Goal: Information Seeking & Learning: Get advice/opinions

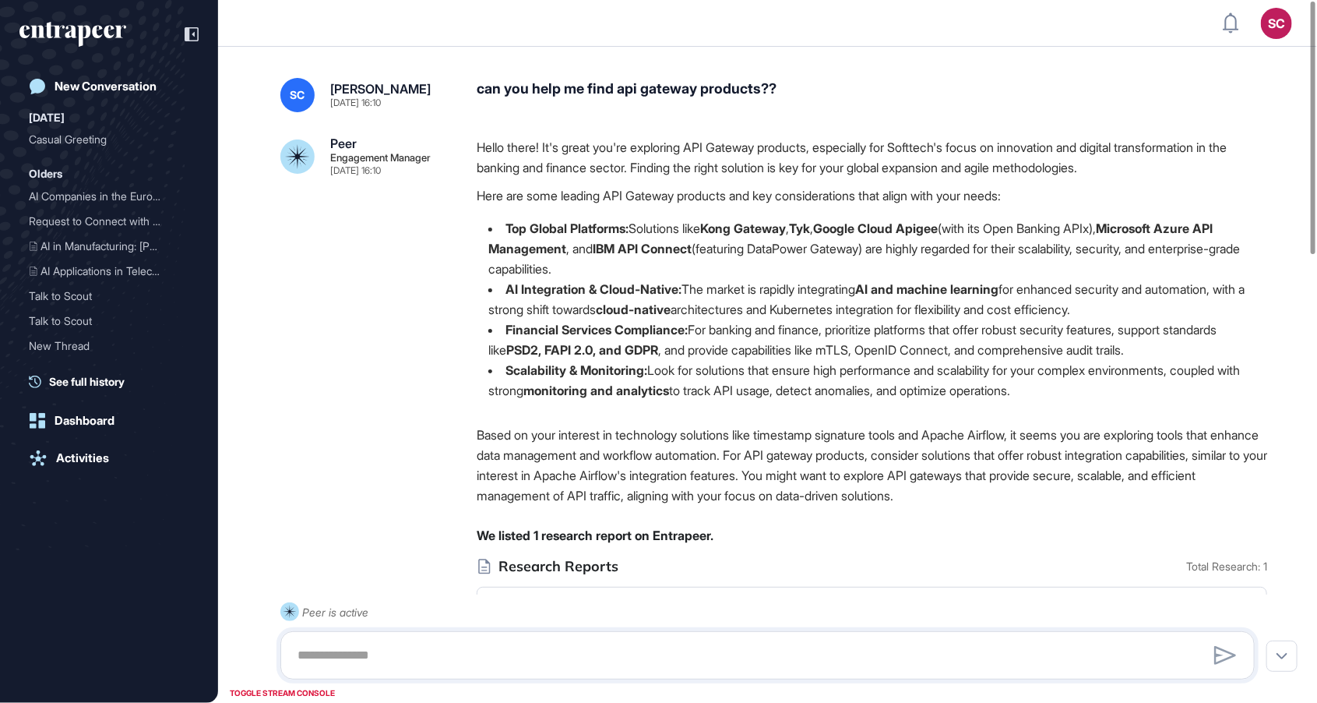
scroll to position [1, 1]
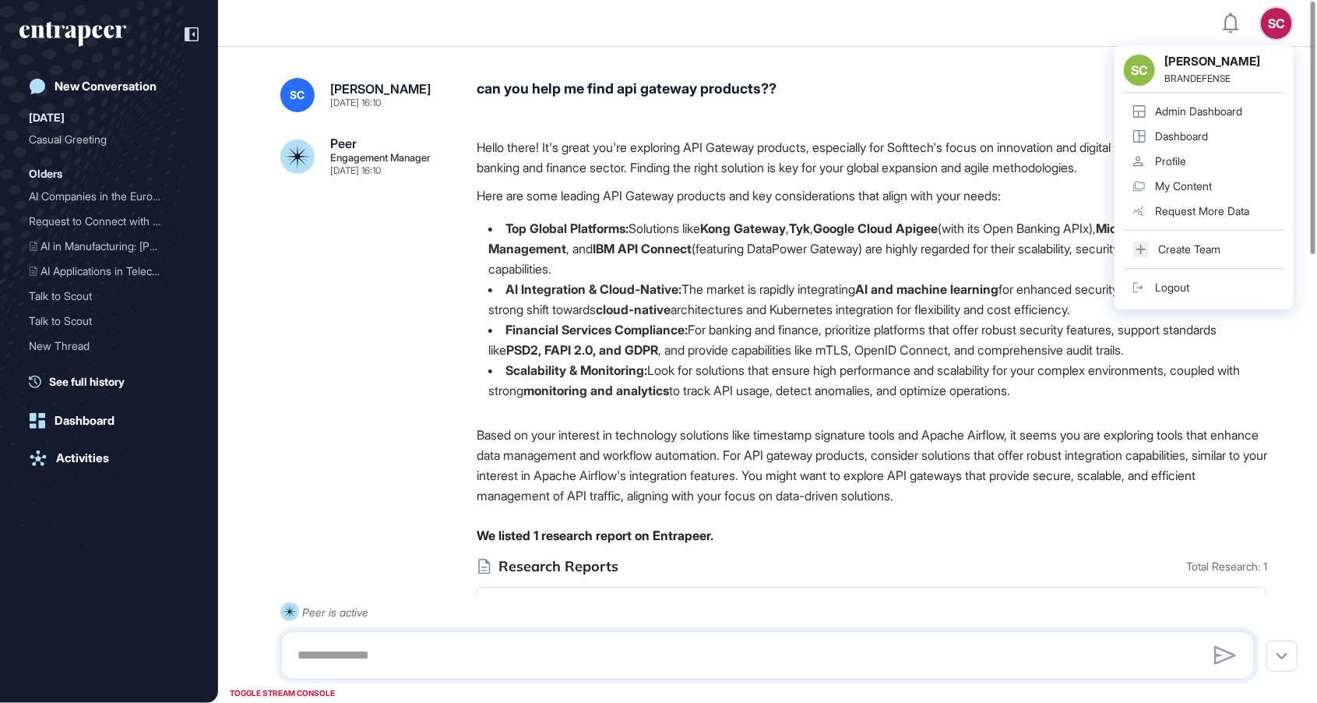
click at [1237, 106] on div "Admin Dashboard" at bounding box center [1198, 111] width 87 height 12
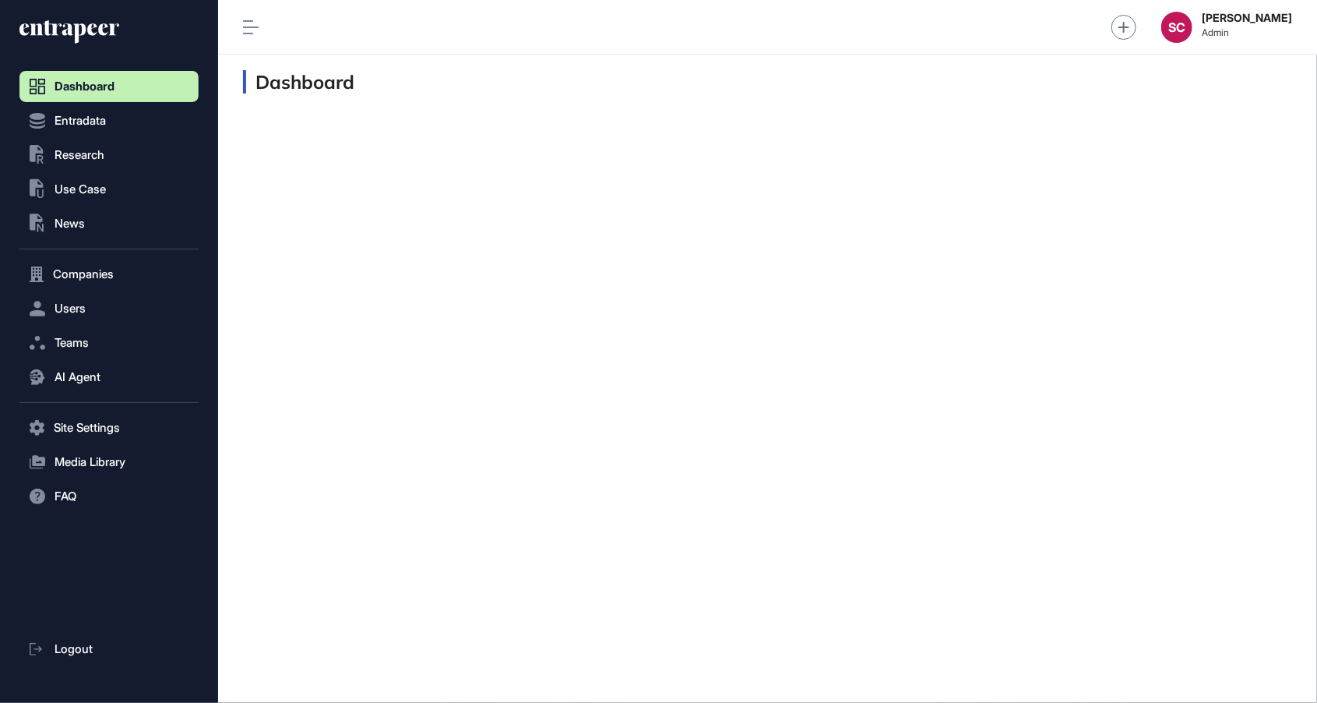
scroll to position [1, 1]
click at [126, 156] on button ".st0{fill:currentColor} Research" at bounding box center [108, 154] width 179 height 31
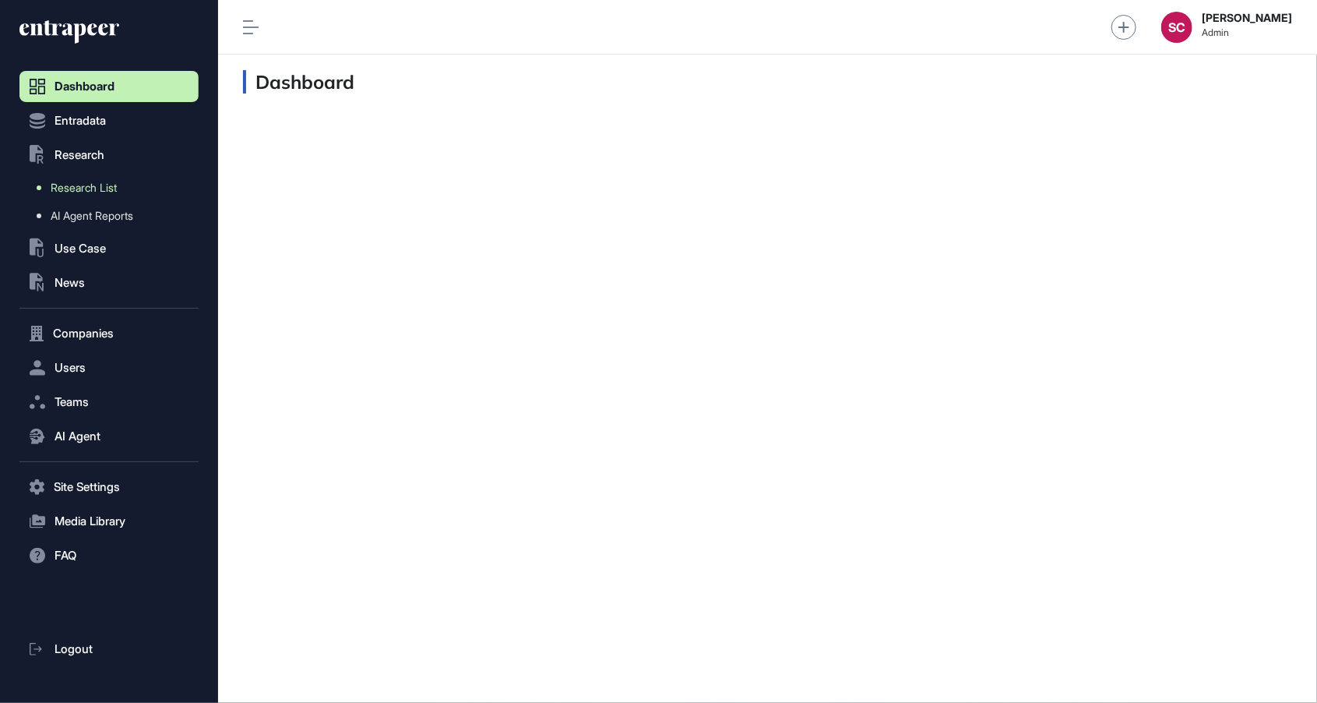
click at [124, 200] on link "Research List" at bounding box center [112, 188] width 171 height 28
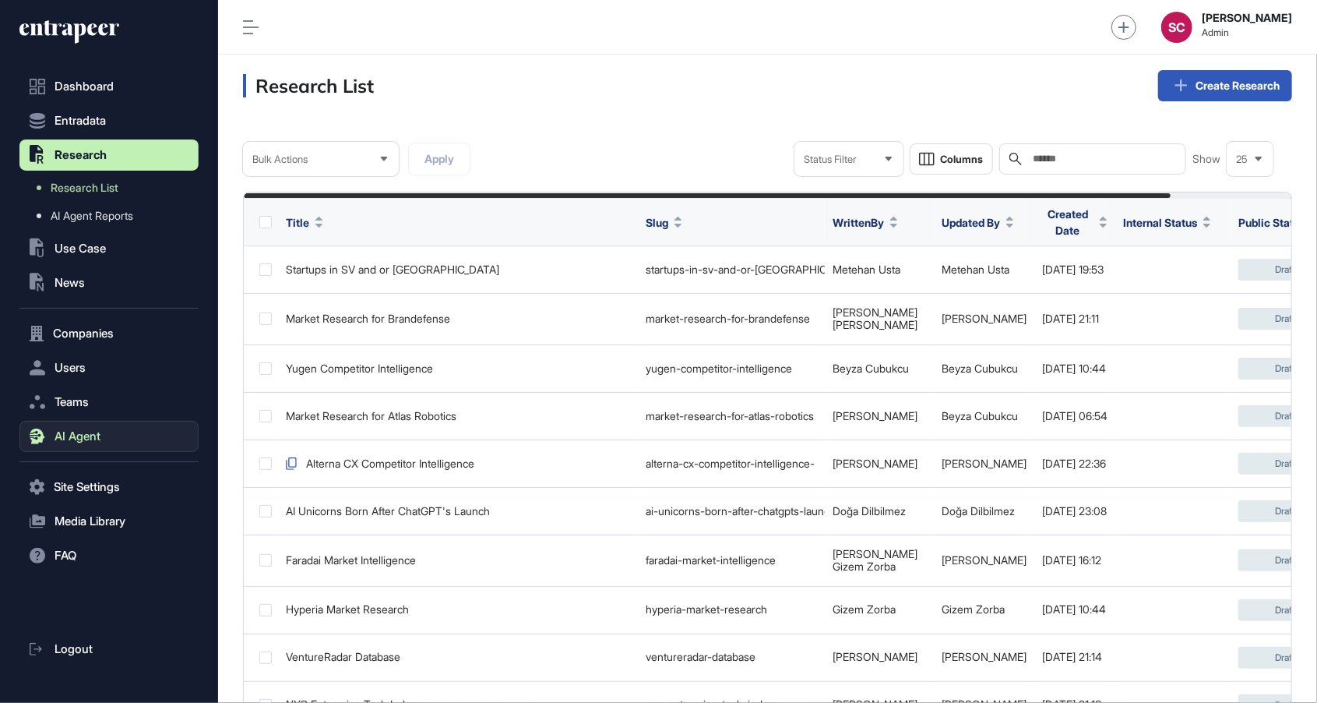
click at [86, 435] on span "AI Agent" at bounding box center [78, 436] width 46 height 12
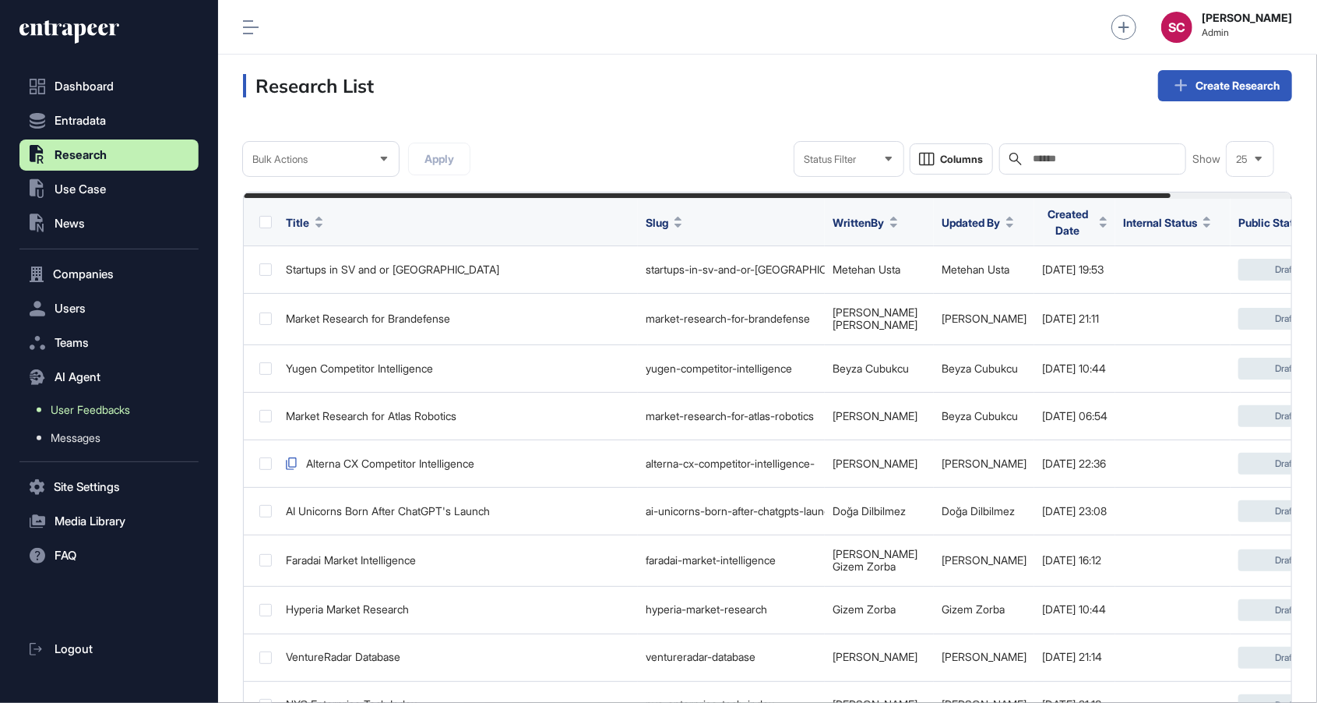
click at [107, 413] on span "User Feedbacks" at bounding box center [90, 409] width 79 height 12
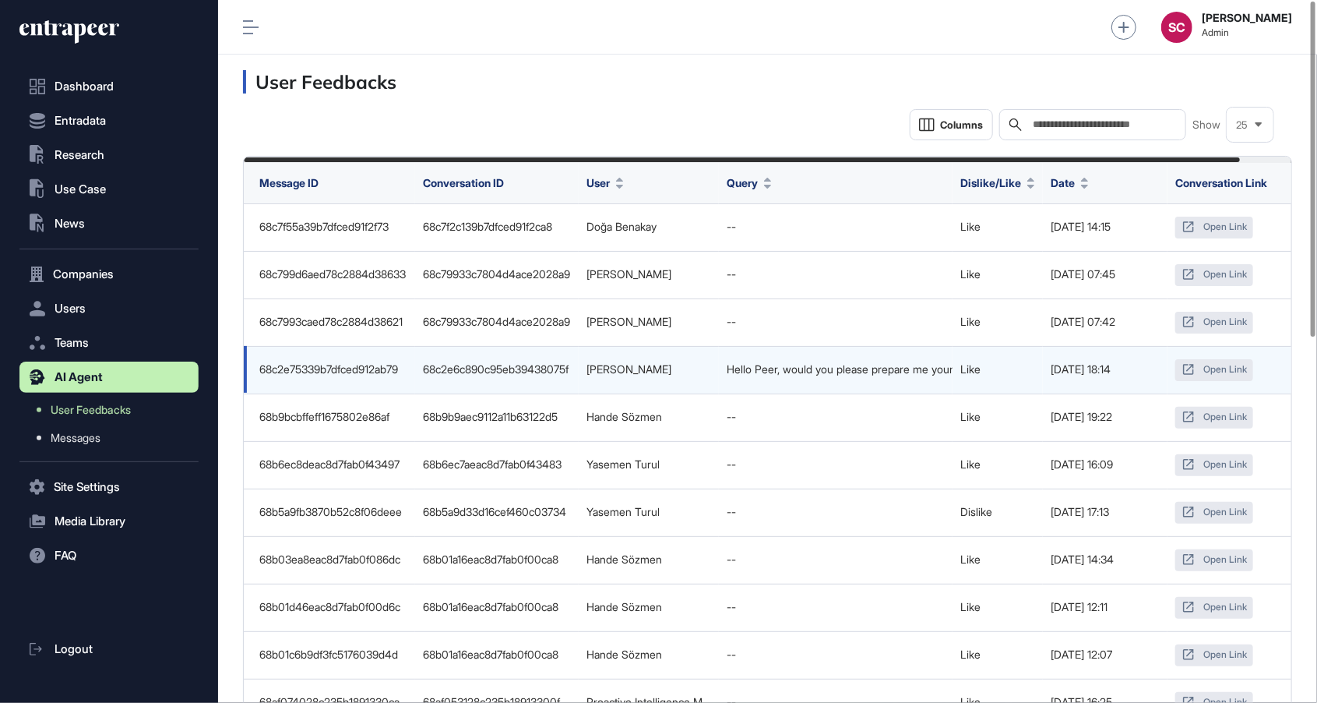
scroll to position [0, 54]
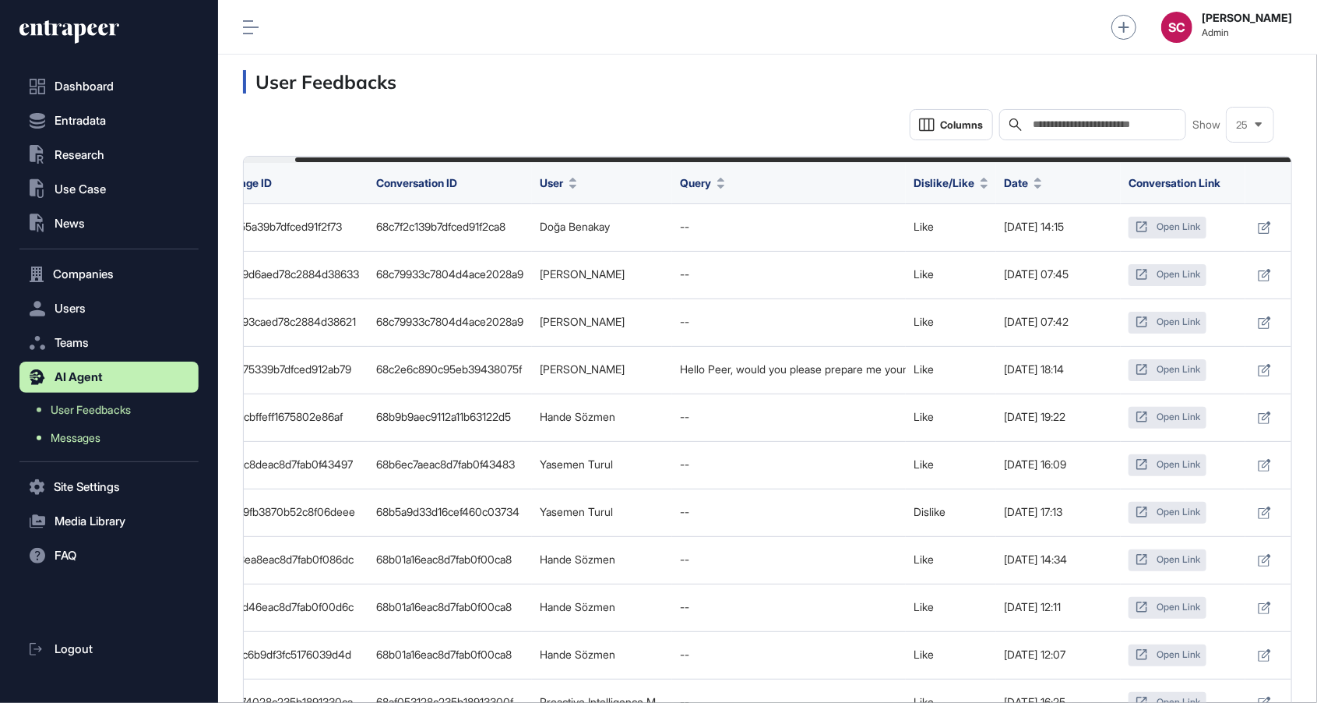
click at [88, 433] on span "Messages" at bounding box center [76, 437] width 50 height 12
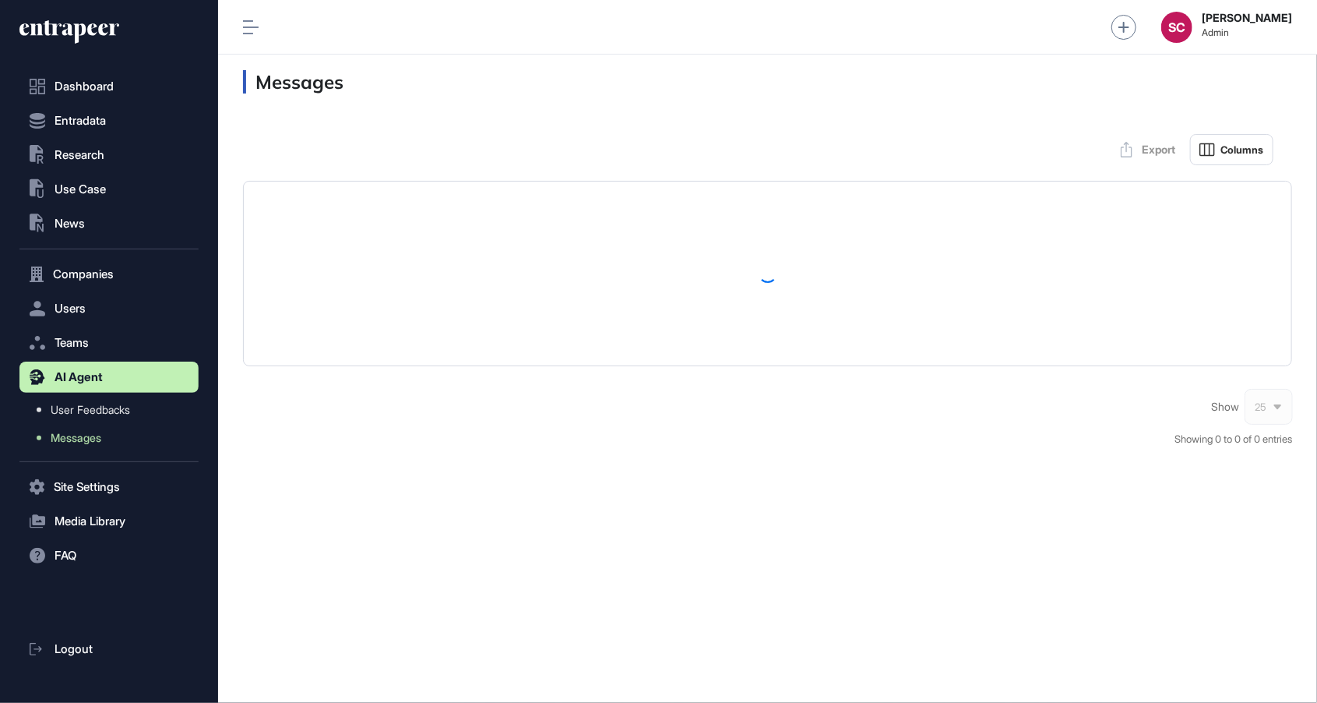
click at [1277, 422] on div "Show 25" at bounding box center [1251, 406] width 81 height 31
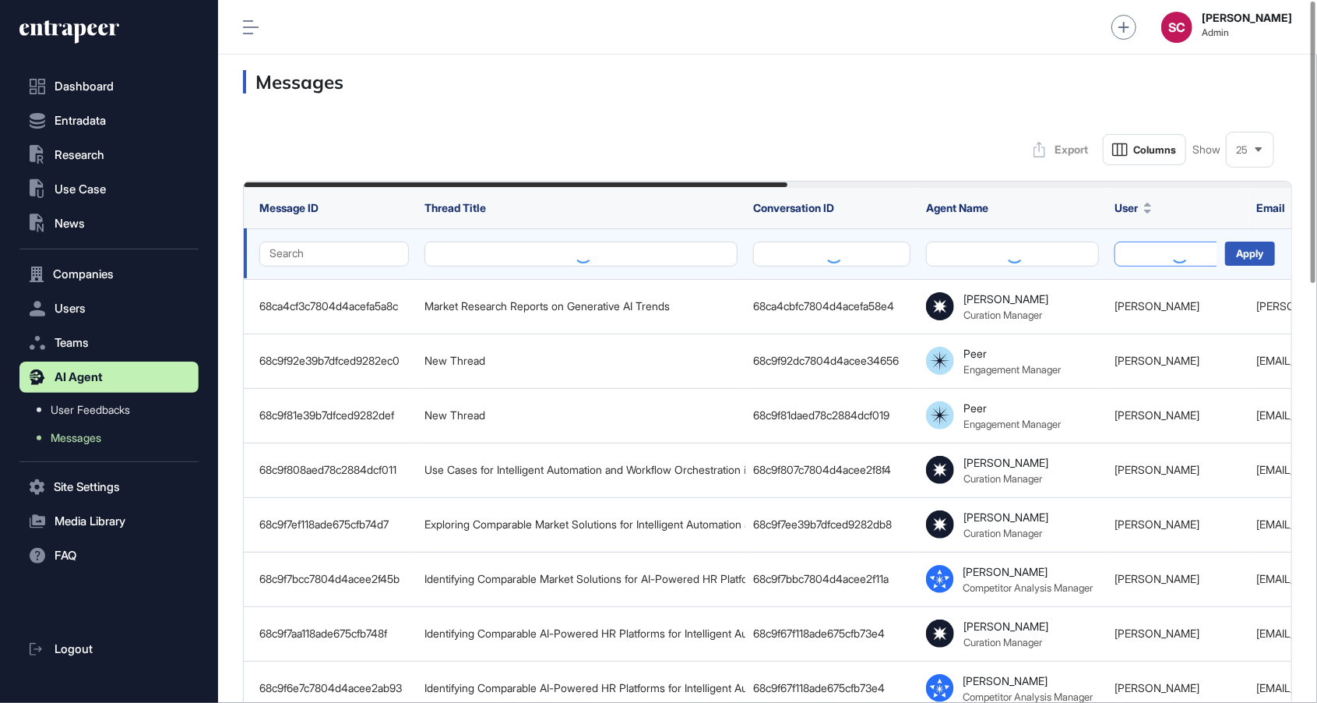
click at [1164, 249] on button at bounding box center [1178, 253] width 126 height 25
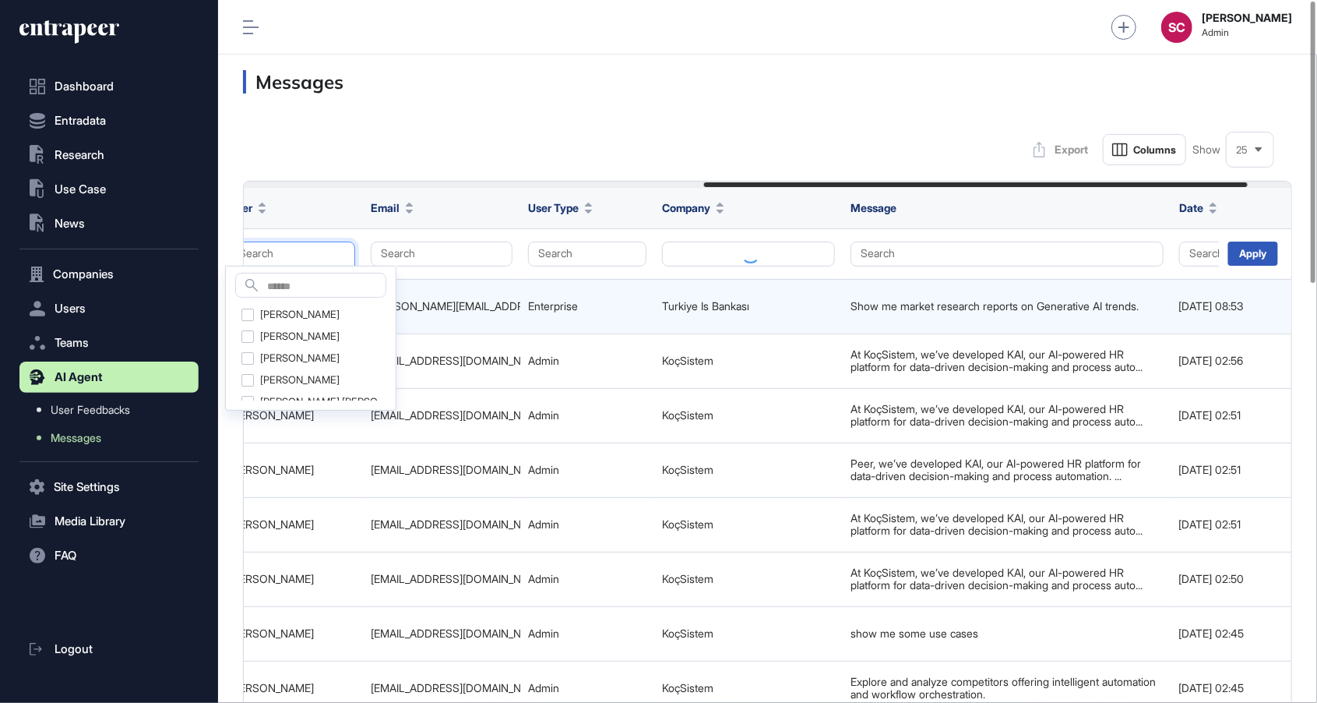
scroll to position [0, 889]
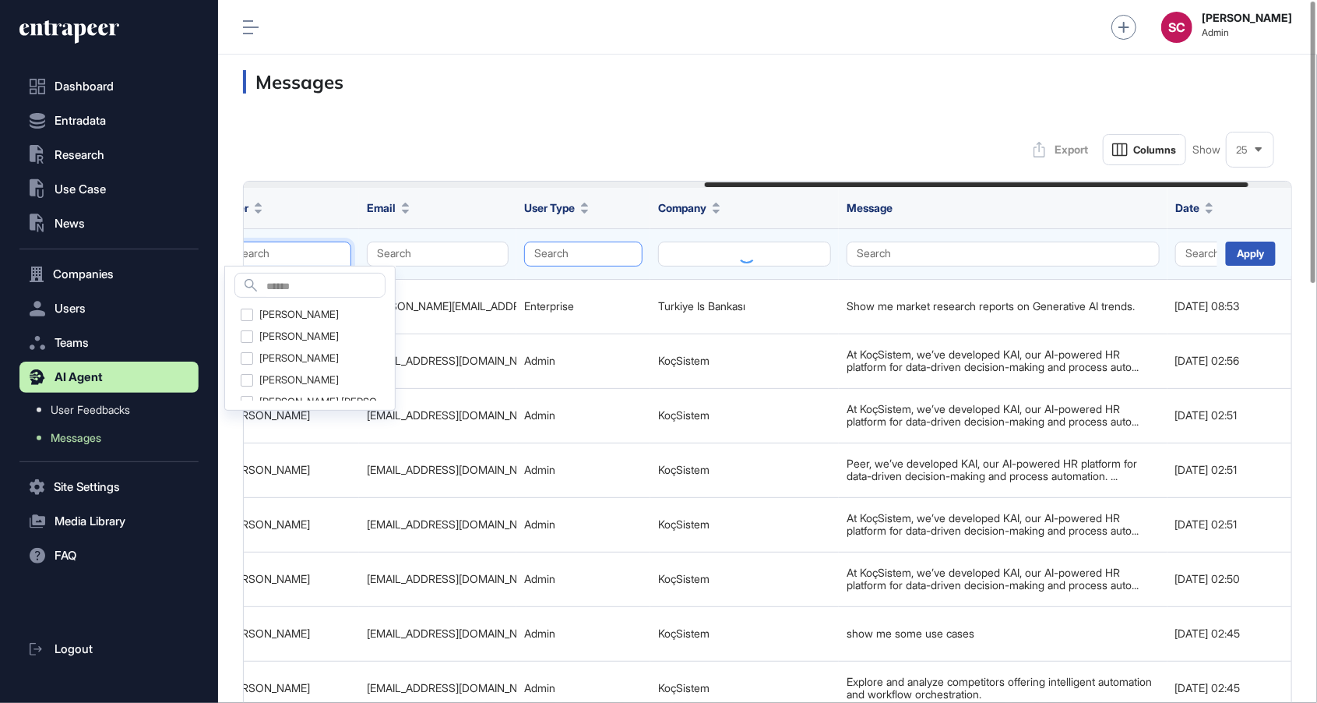
click at [573, 263] on button "Search" at bounding box center [583, 253] width 118 height 25
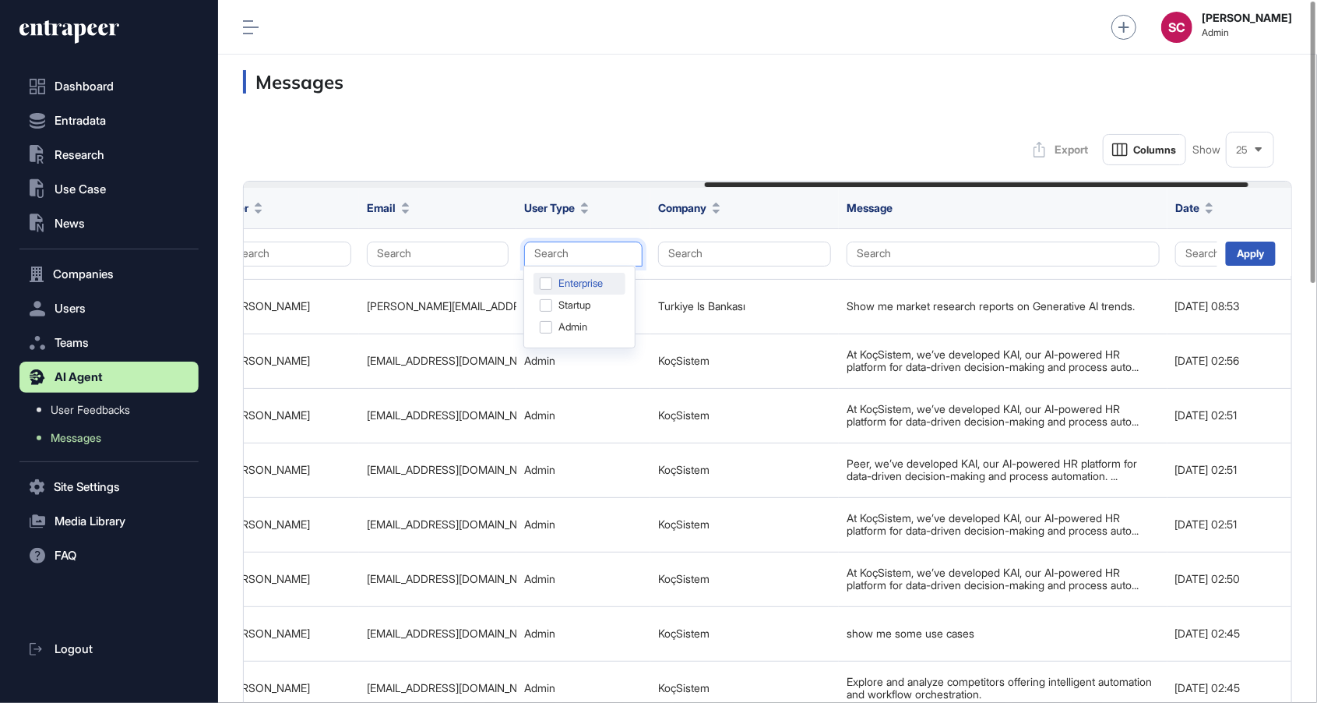
click at [604, 278] on div "Enterprise" at bounding box center [580, 284] width 92 height 22
click at [1249, 160] on div "25" at bounding box center [1250, 150] width 47 height 30
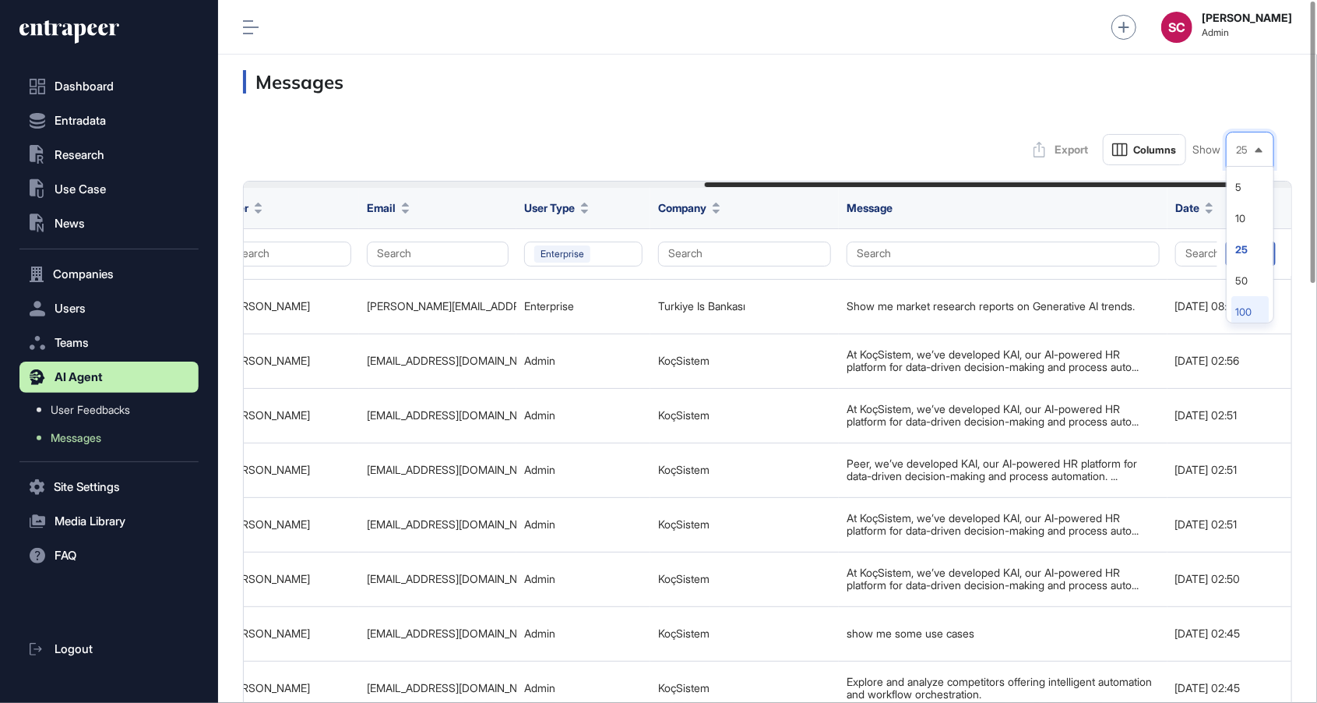
click at [1234, 311] on li "100" at bounding box center [1249, 311] width 37 height 31
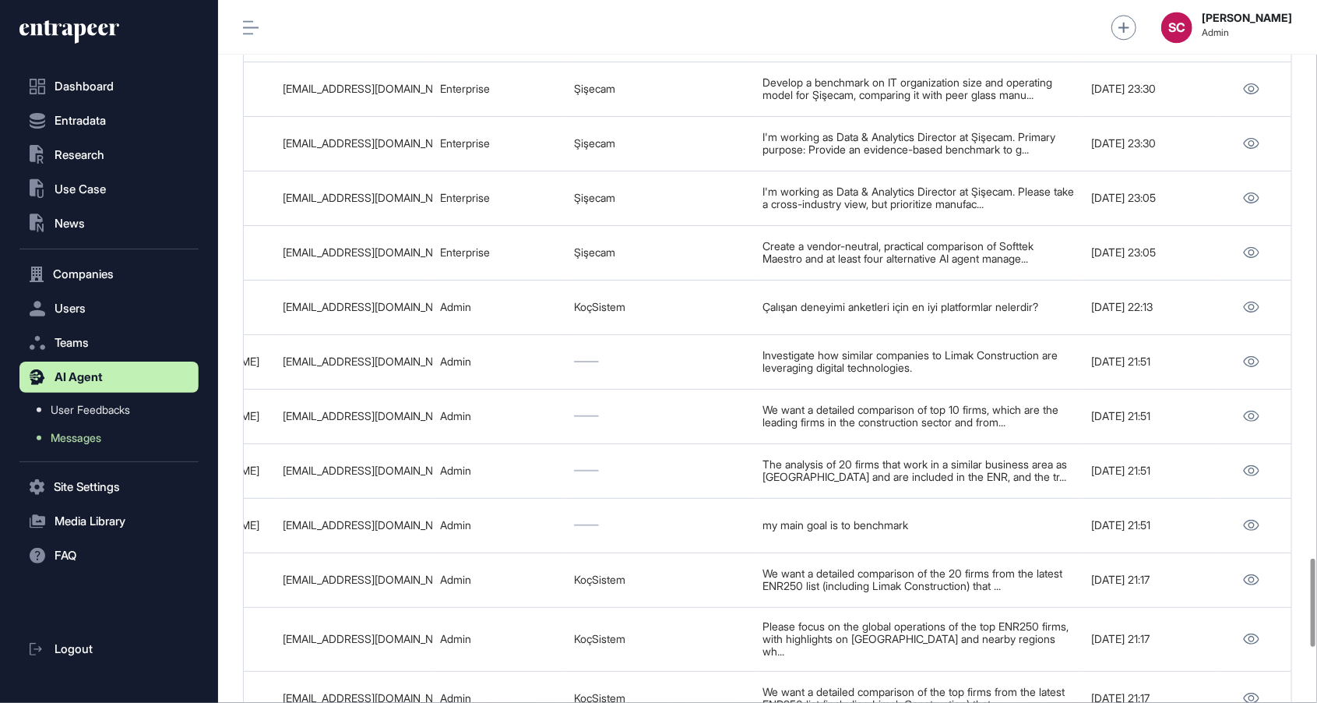
scroll to position [5383, 0]
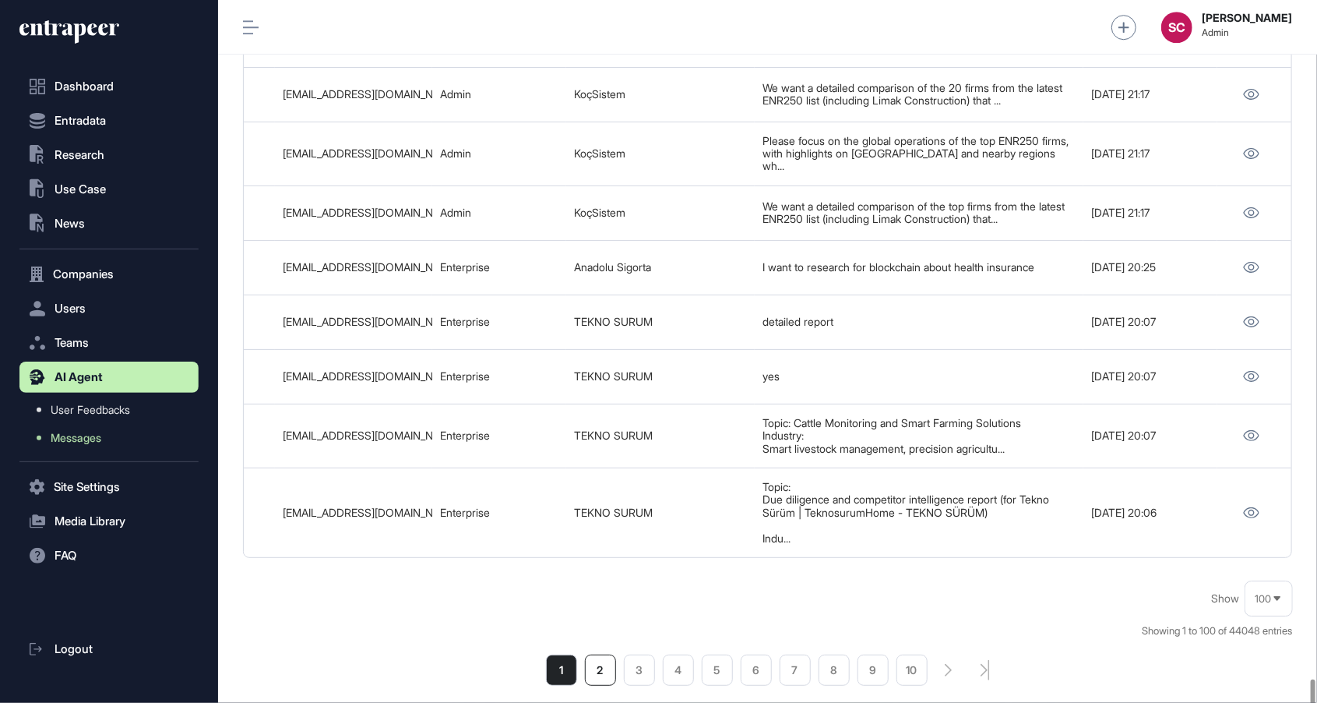
click at [586, 654] on li "2" at bounding box center [600, 669] width 31 height 31
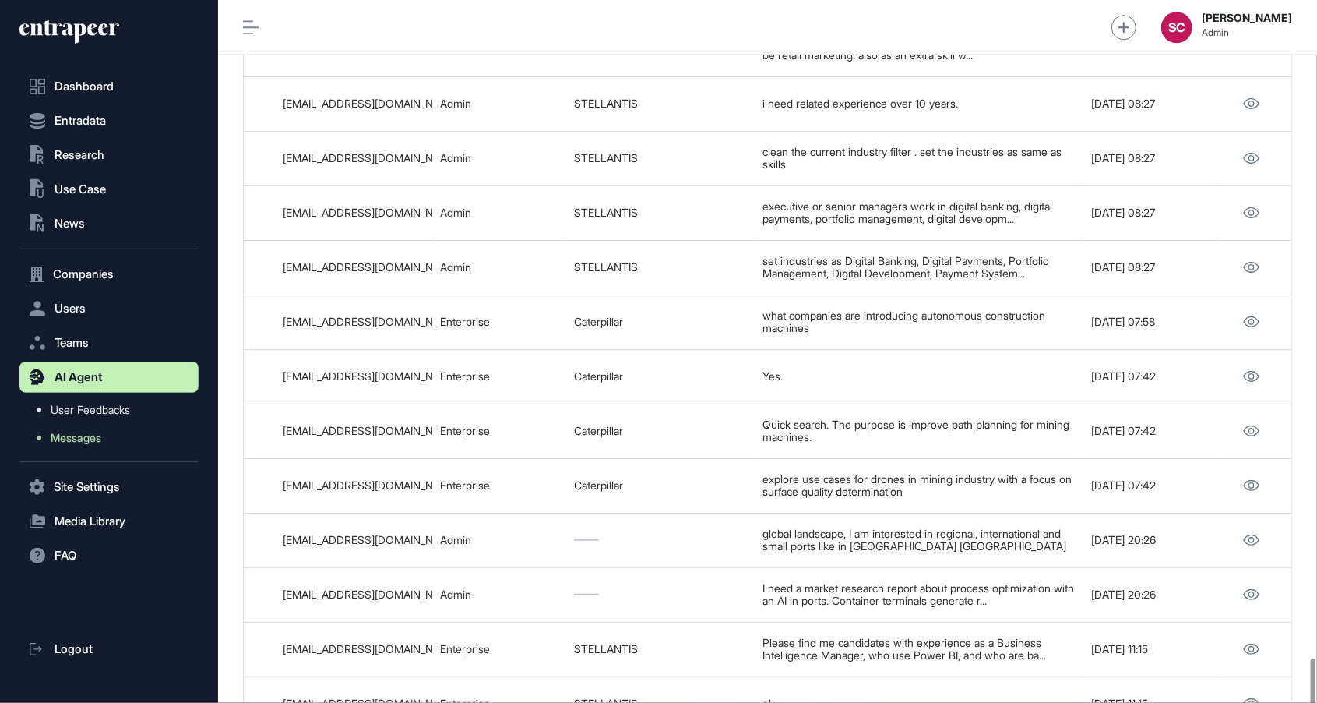
scroll to position [5293, 0]
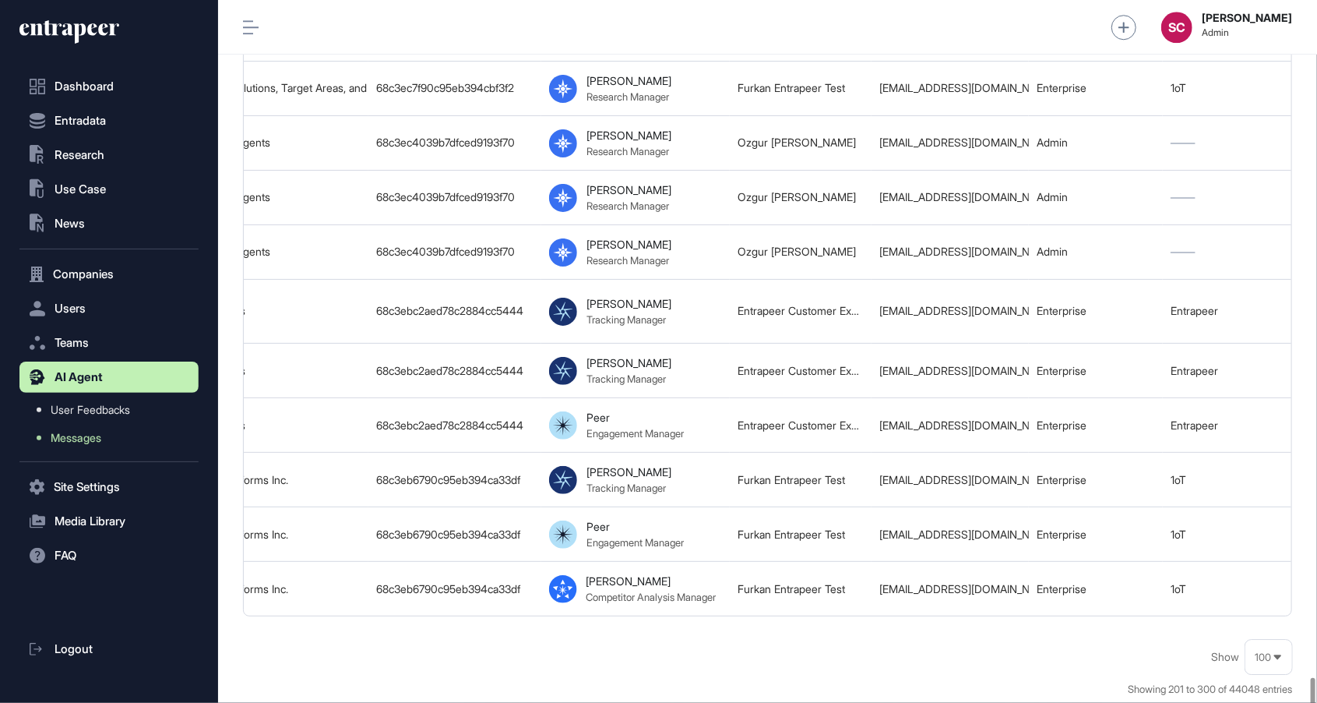
scroll to position [0, 974]
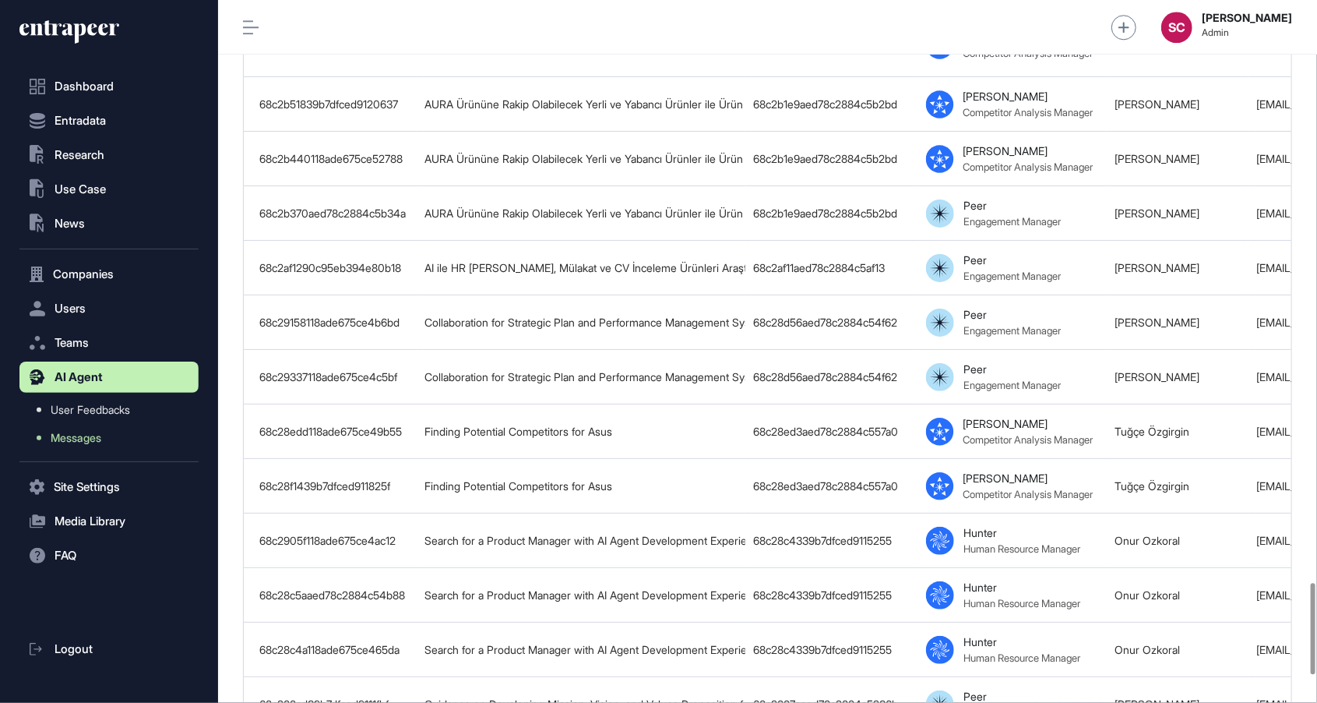
scroll to position [5205, 0]
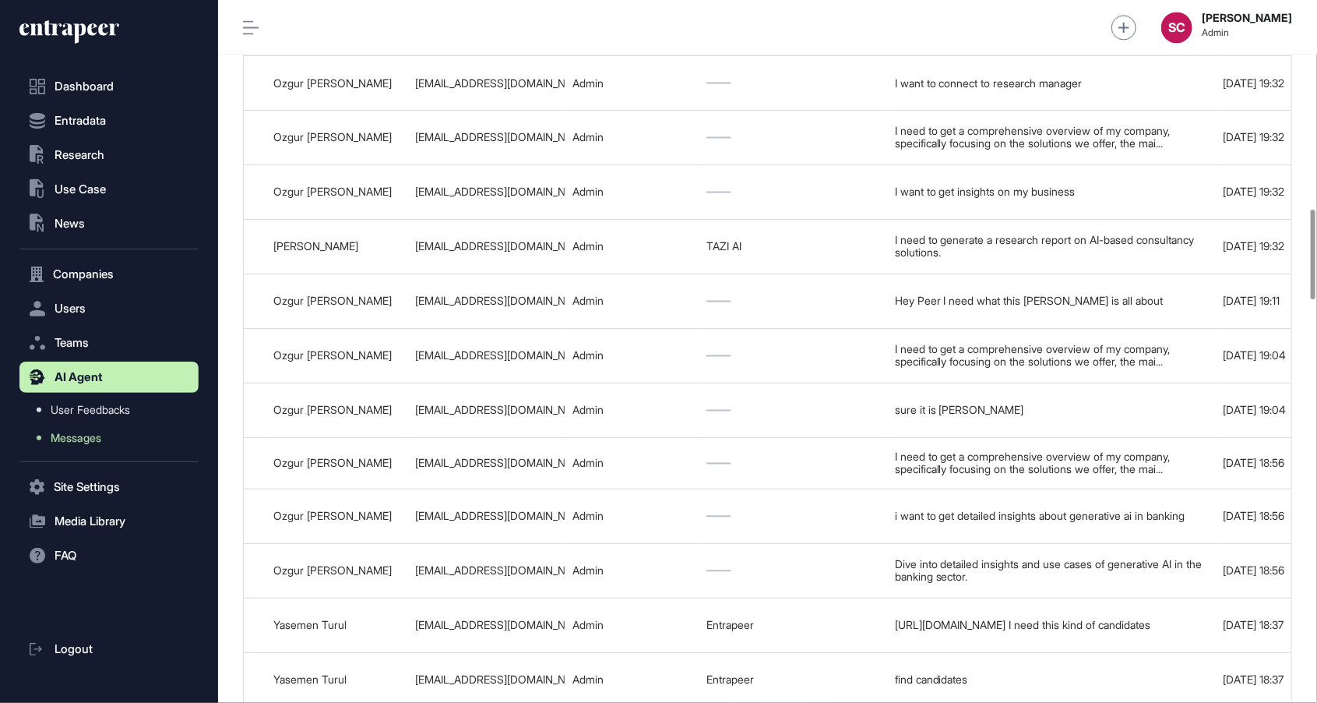
scroll to position [0, 974]
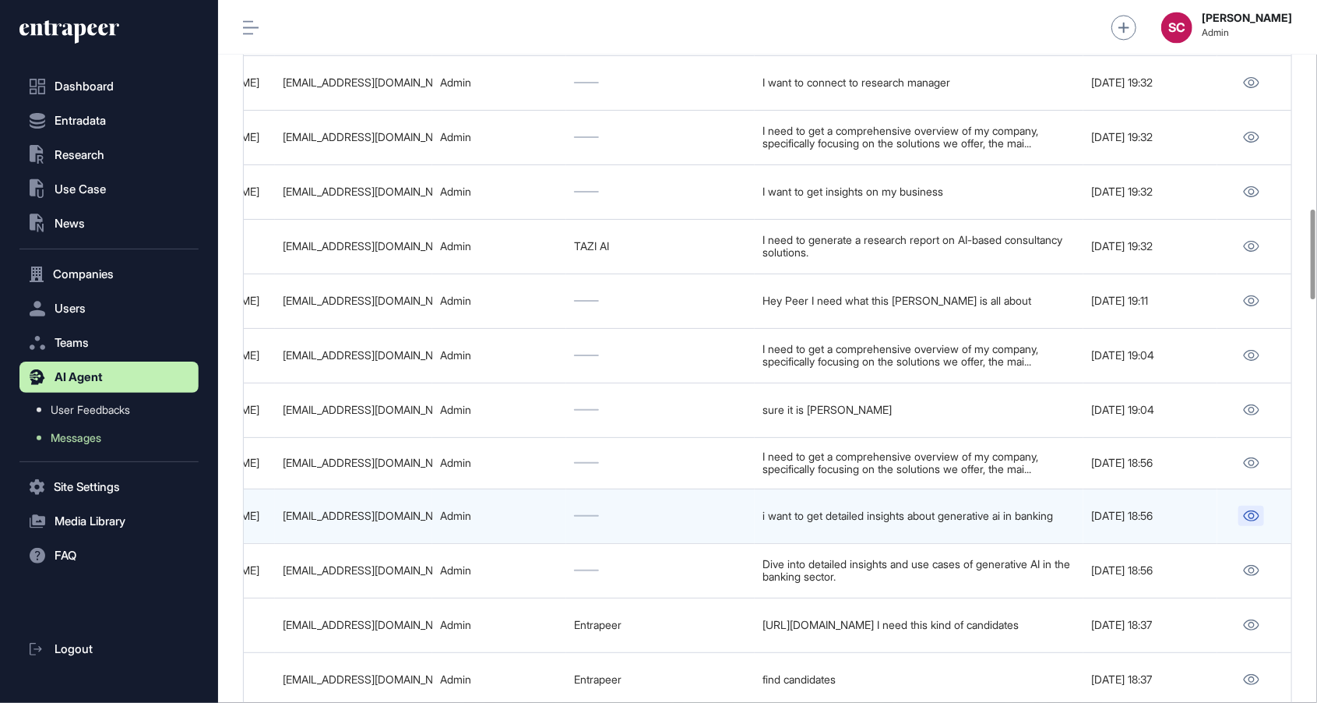
click at [1251, 510] on icon at bounding box center [1251, 515] width 16 height 11
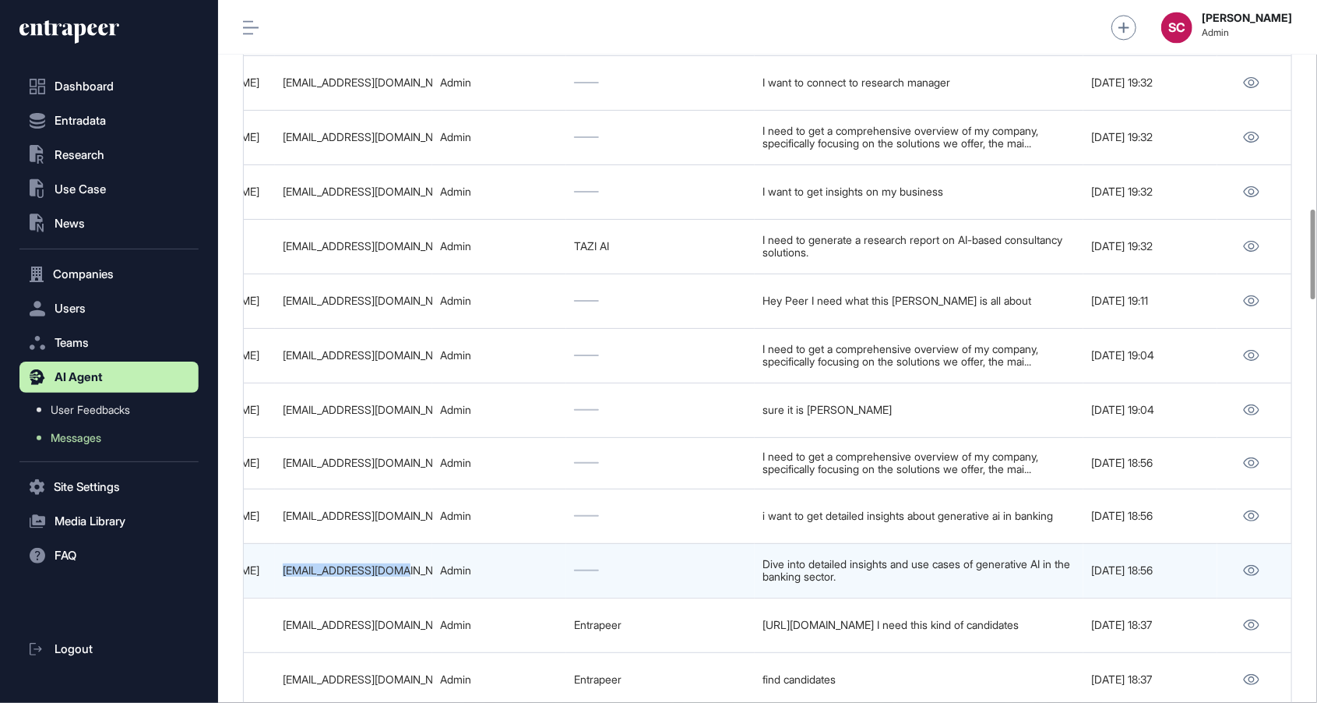
drag, startPoint x: 415, startPoint y: 551, endPoint x: 284, endPoint y: 558, distance: 131.8
click at [284, 558] on td "ozgurborag@gmail.com" at bounding box center [353, 570] width 157 height 55
copy div "ozgurborag@gmail.com"
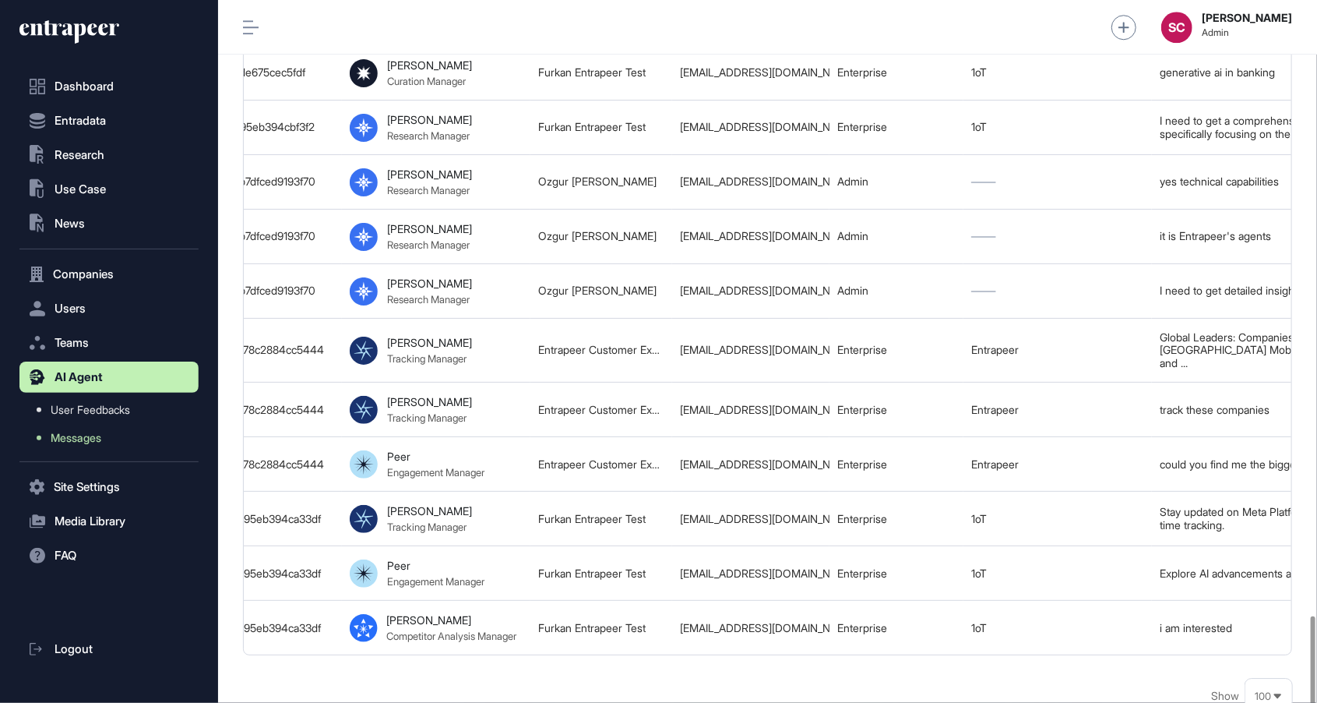
scroll to position [5277, 0]
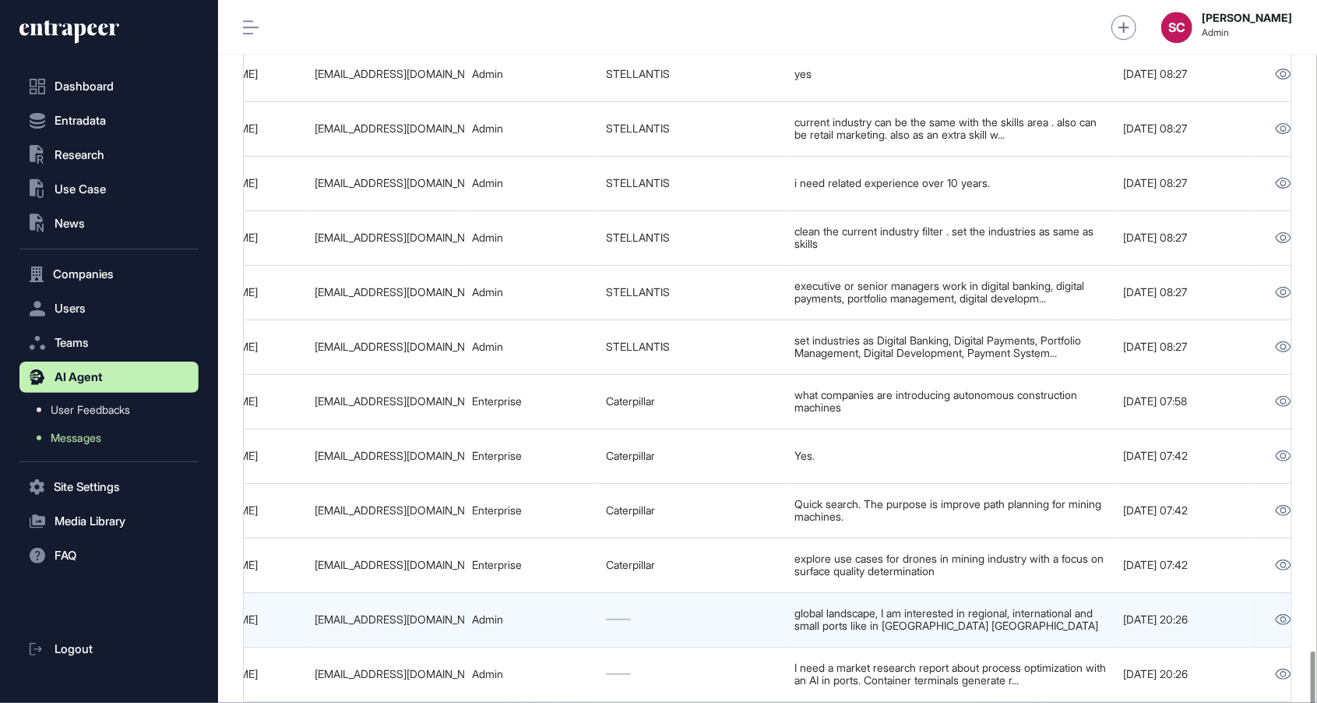
scroll to position [0, 974]
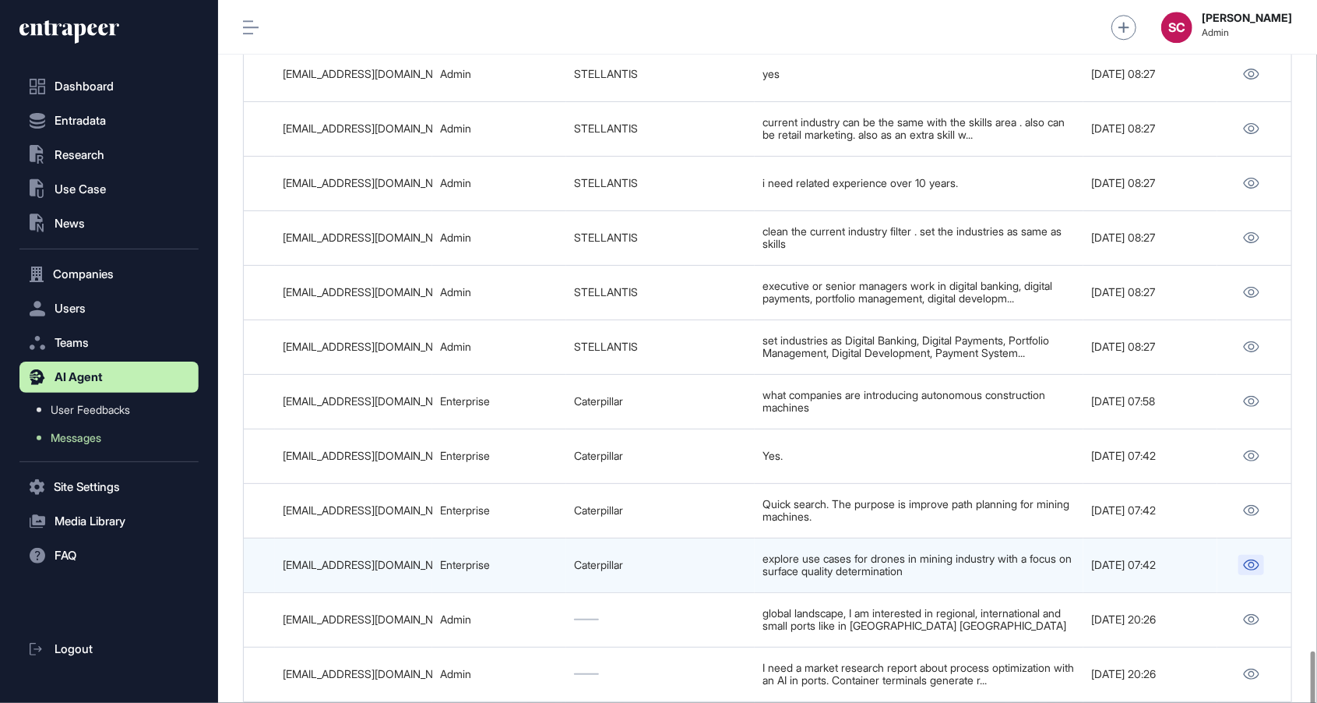
click at [1241, 555] on link at bounding box center [1251, 565] width 26 height 20
drag, startPoint x: 429, startPoint y: 449, endPoint x: 284, endPoint y: 460, distance: 146.1
click at [284, 537] on td "brockhurst_russell@cat.com" at bounding box center [353, 564] width 157 height 55
copy div "brockhurst_russell@cat.com"
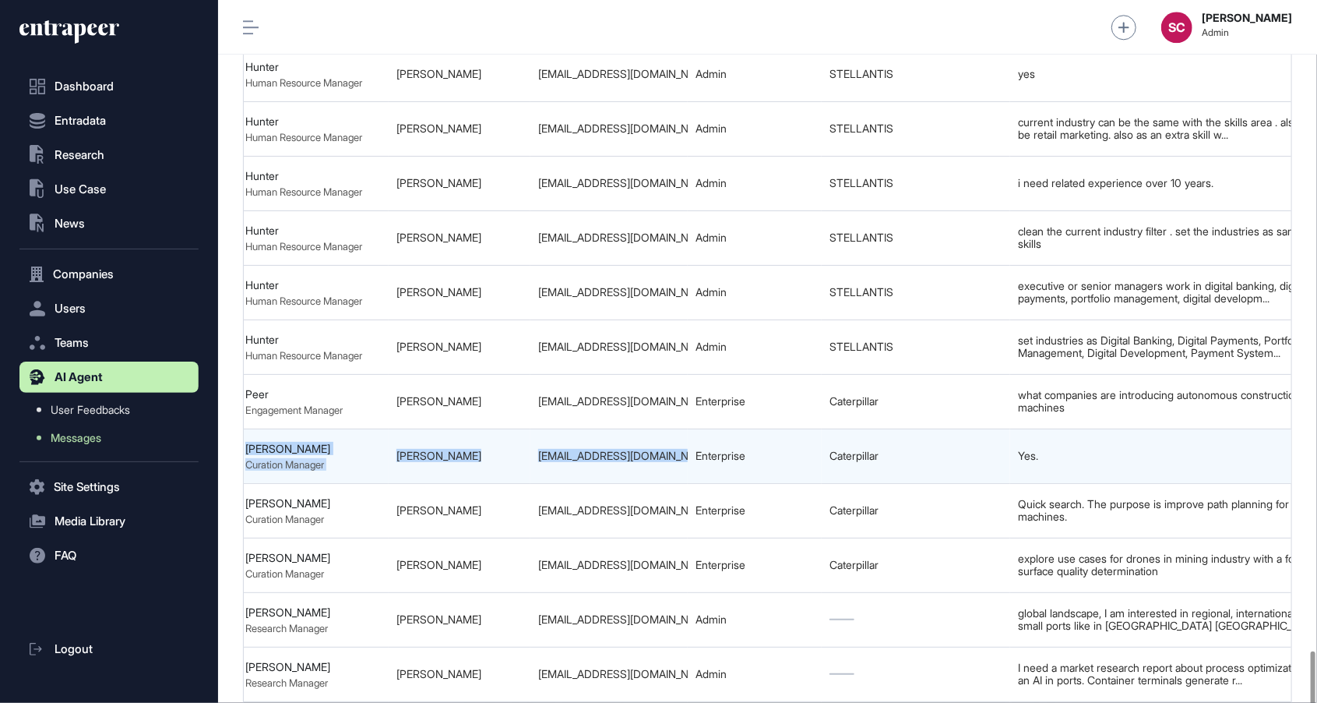
scroll to position [0, 677]
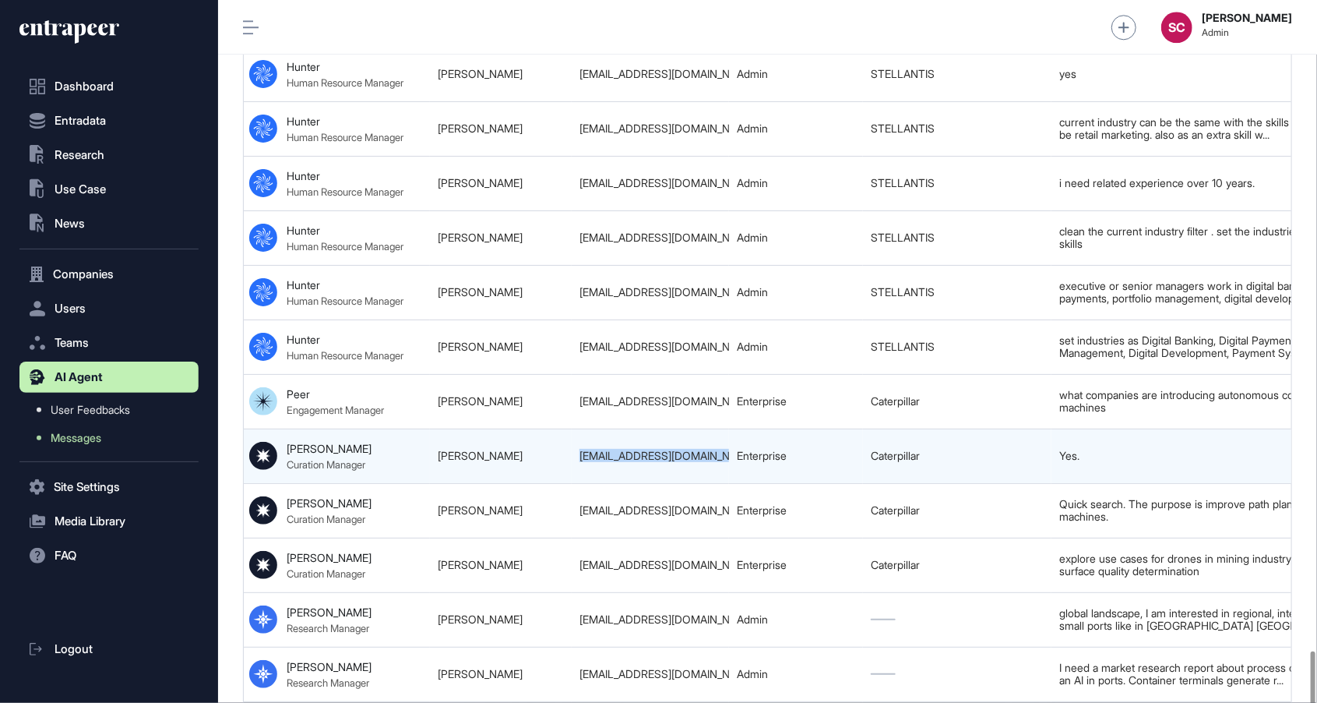
drag, startPoint x: 428, startPoint y: 340, endPoint x: 573, endPoint y: 354, distance: 145.6
click at [573, 428] on td "brockhurst_russell@cat.com" at bounding box center [650, 455] width 157 height 55
copy div "brockhurst_russell@cat.com"
drag, startPoint x: 534, startPoint y: 336, endPoint x: 433, endPoint y: 336, distance: 100.5
click at [433, 428] on td "Russel Brockhurst" at bounding box center [501, 455] width 142 height 55
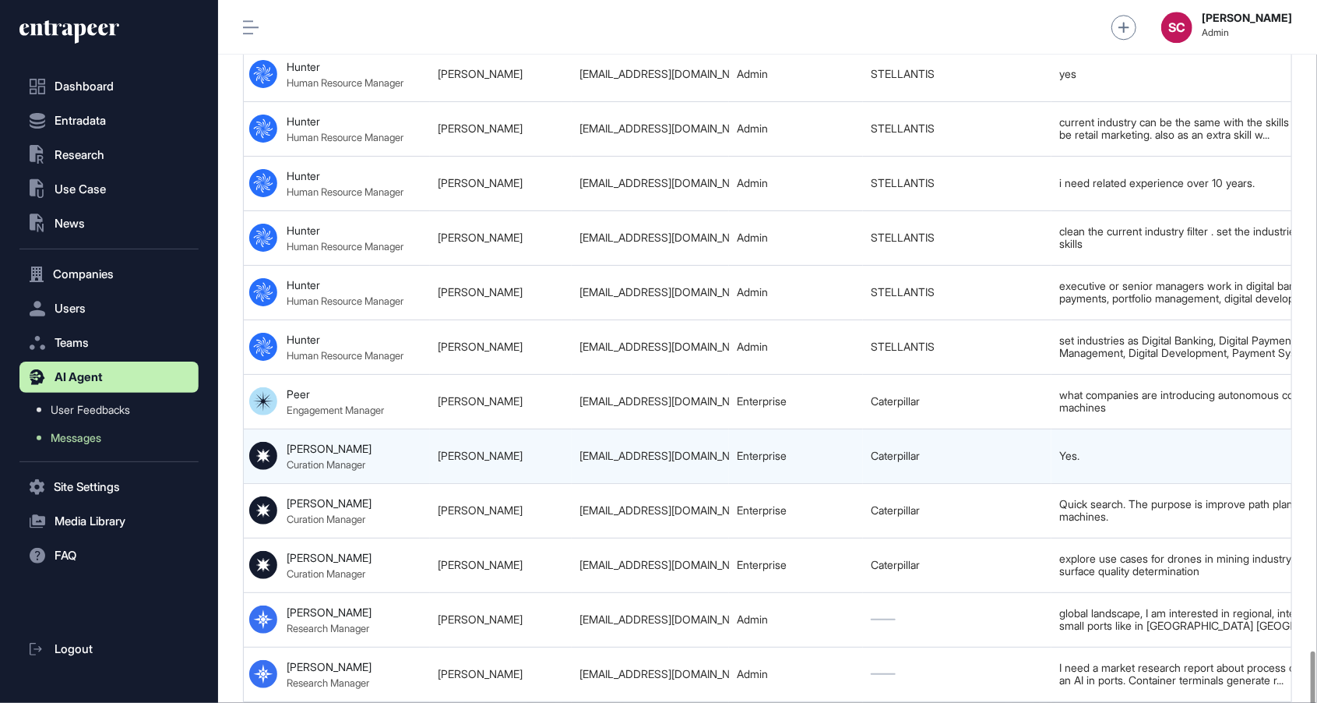
copy link "Russel Brockhurst"
click at [322, 442] on div "Curie Curation Manager" at bounding box center [329, 456] width 85 height 29
drag, startPoint x: 977, startPoint y: 333, endPoint x: 851, endPoint y: 333, distance: 126.2
click at [851, 428] on tr "68c799f239b7dfced91e84a2 Use Cases for Drones in the Mining Industry Focusing o…" at bounding box center [578, 455] width 2023 height 55
copy tr "Caterpillar"
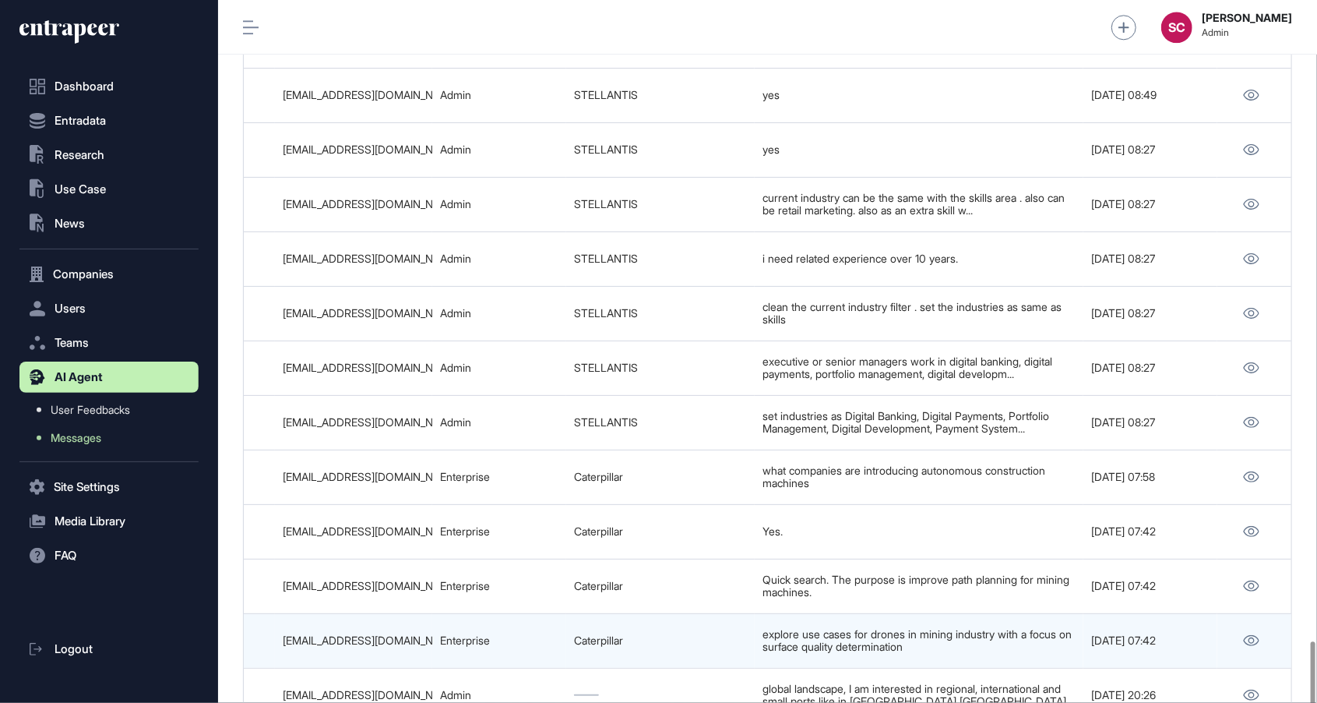
scroll to position [5010, 0]
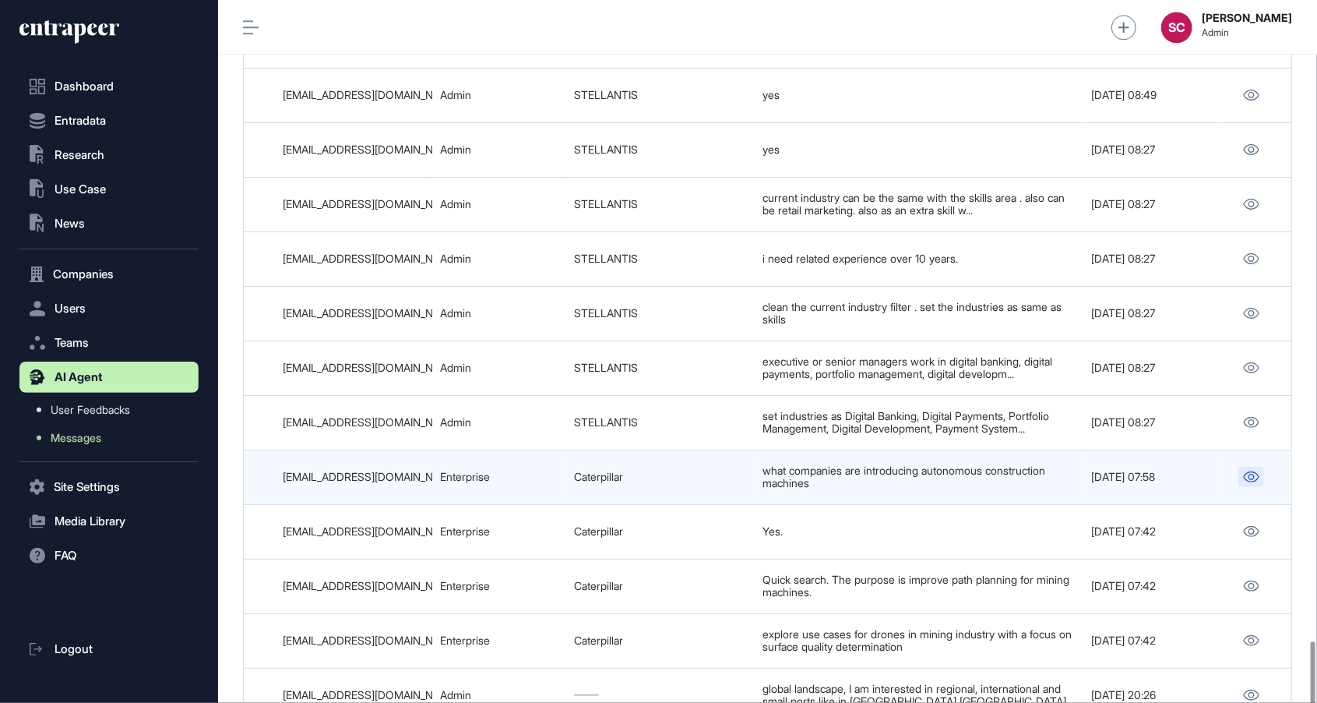
click at [1249, 471] on icon at bounding box center [1252, 476] width 16 height 11
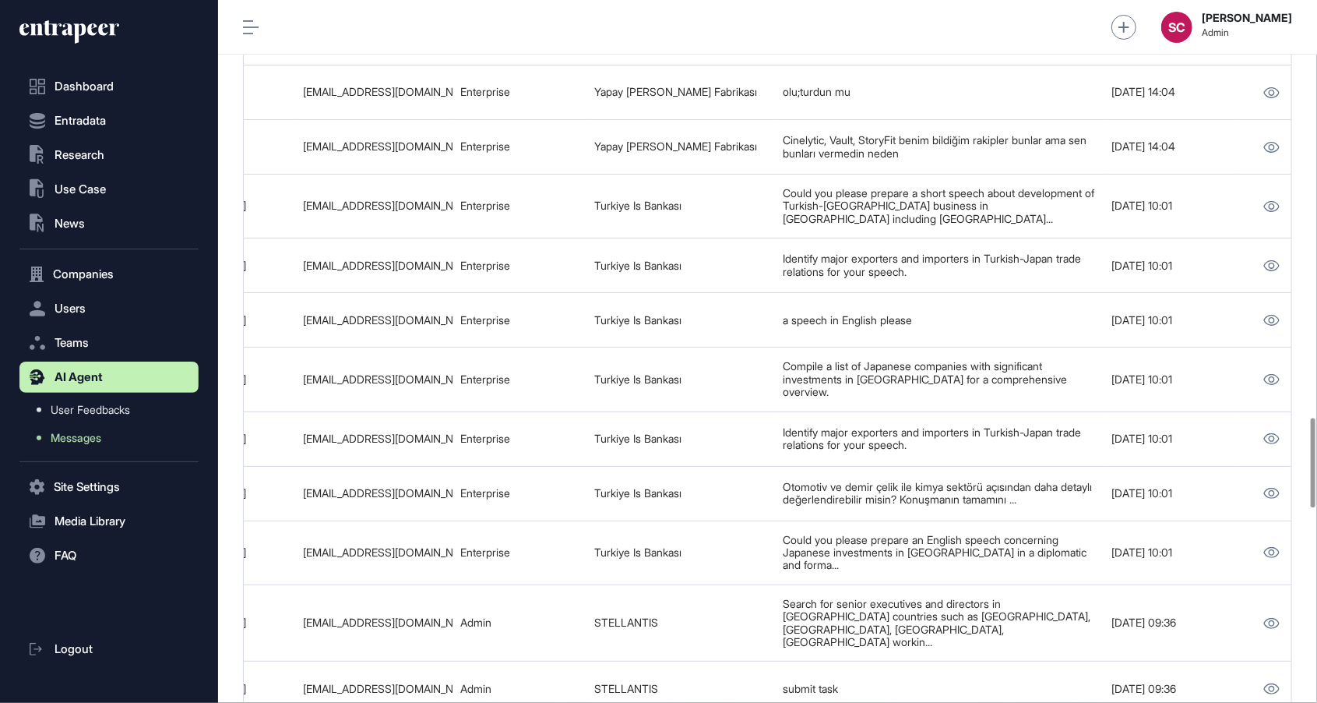
scroll to position [0, 974]
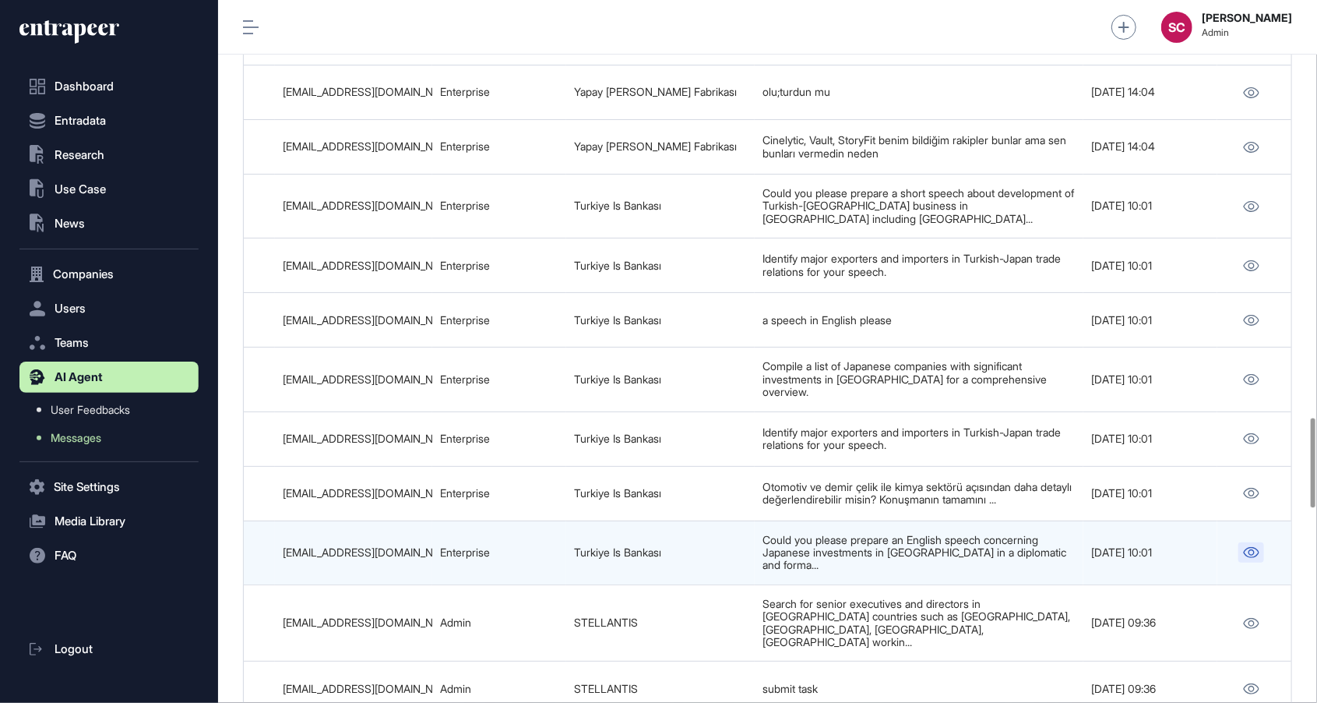
click at [1247, 542] on link at bounding box center [1251, 552] width 26 height 20
drag, startPoint x: 434, startPoint y: 497, endPoint x: 282, endPoint y: 498, distance: 151.9
click at [282, 520] on tr "68c7be79aed78c2884d3b2f8 Development of Turkish-Japan Business Relations: Japan…" at bounding box center [281, 552] width 2023 height 64
click at [283, 546] on div "sema.guvendik@isbank.com.tr" at bounding box center [354, 552] width 142 height 12
drag, startPoint x: 287, startPoint y: 500, endPoint x: 437, endPoint y: 498, distance: 149.6
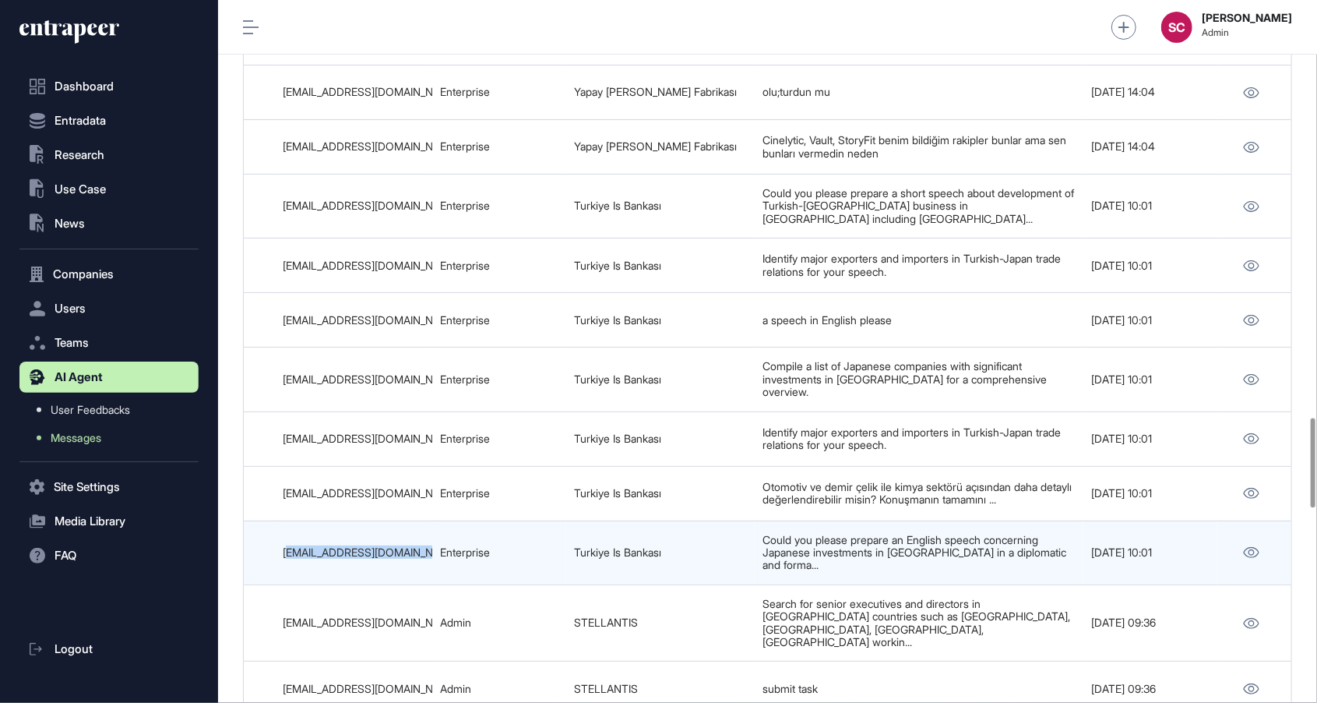
click at [437, 520] on tr "68c7be79aed78c2884d3b2f8 Development of Turkish-Japan Business Relations: Japan…" at bounding box center [281, 552] width 2023 height 64
click at [435, 520] on td "Enterprise" at bounding box center [499, 552] width 134 height 64
drag, startPoint x: 431, startPoint y: 504, endPoint x: 282, endPoint y: 509, distance: 149.6
click at [282, 520] on tr "68c7be79aed78c2884d3b2f8 Development of Turkish-Japan Business Relations: Japan…" at bounding box center [281, 552] width 2023 height 64
copy tr "sema.guvendik@isbank.com.tr"
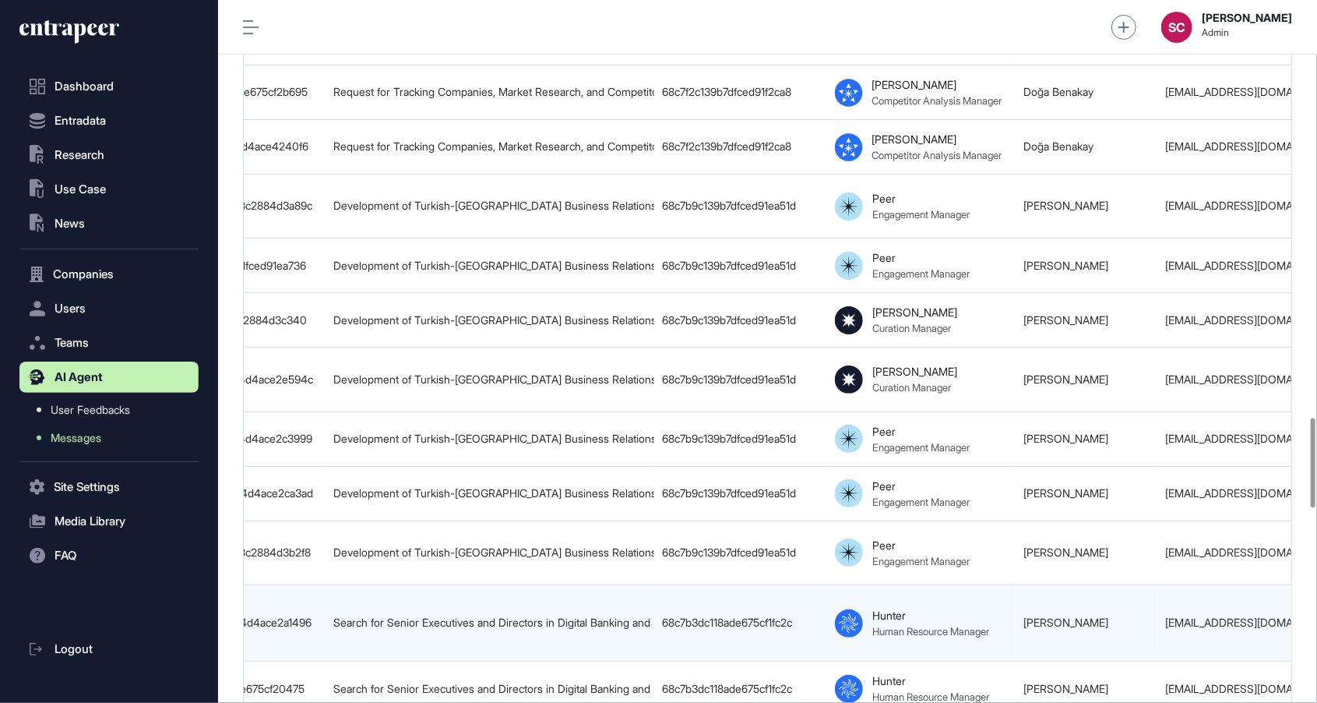
scroll to position [0, 90]
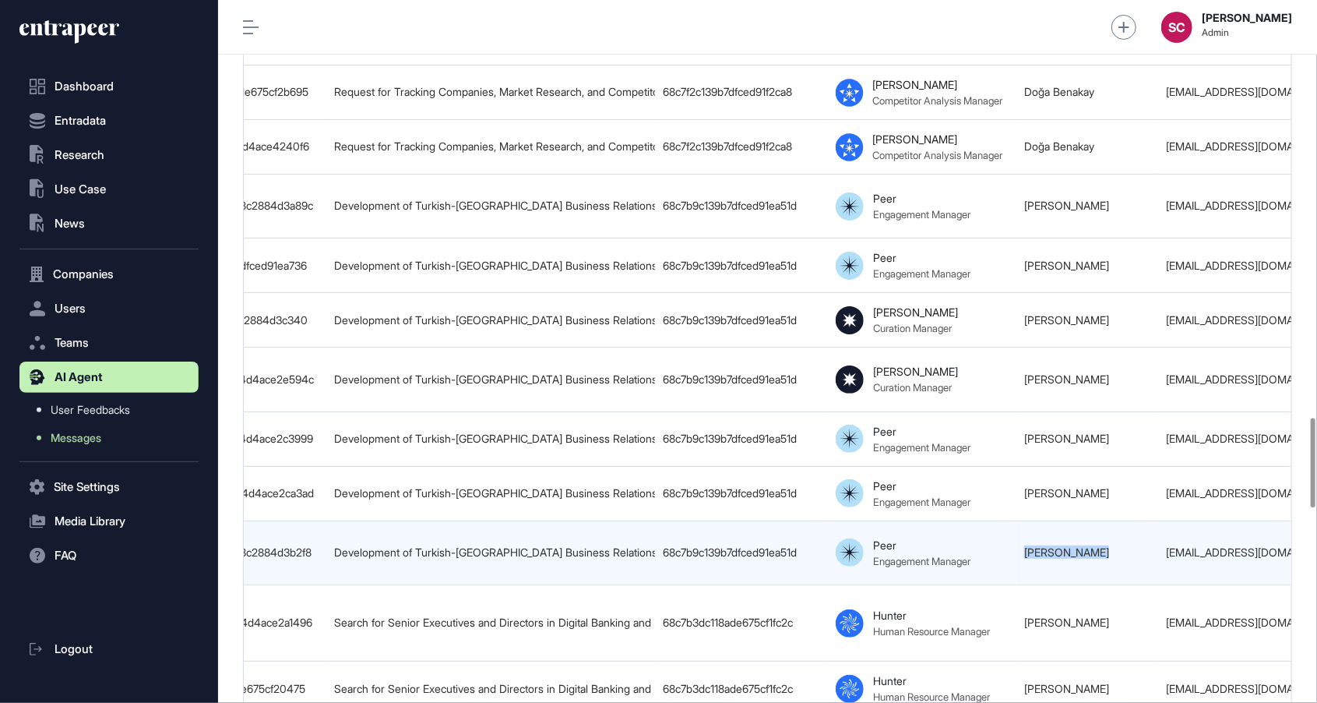
drag, startPoint x: 1109, startPoint y: 500, endPoint x: 1021, endPoint y: 502, distance: 88.0
click at [1021, 520] on td "Sema Guvendik" at bounding box center [1087, 552] width 142 height 64
copy link "Sema Guvendik"
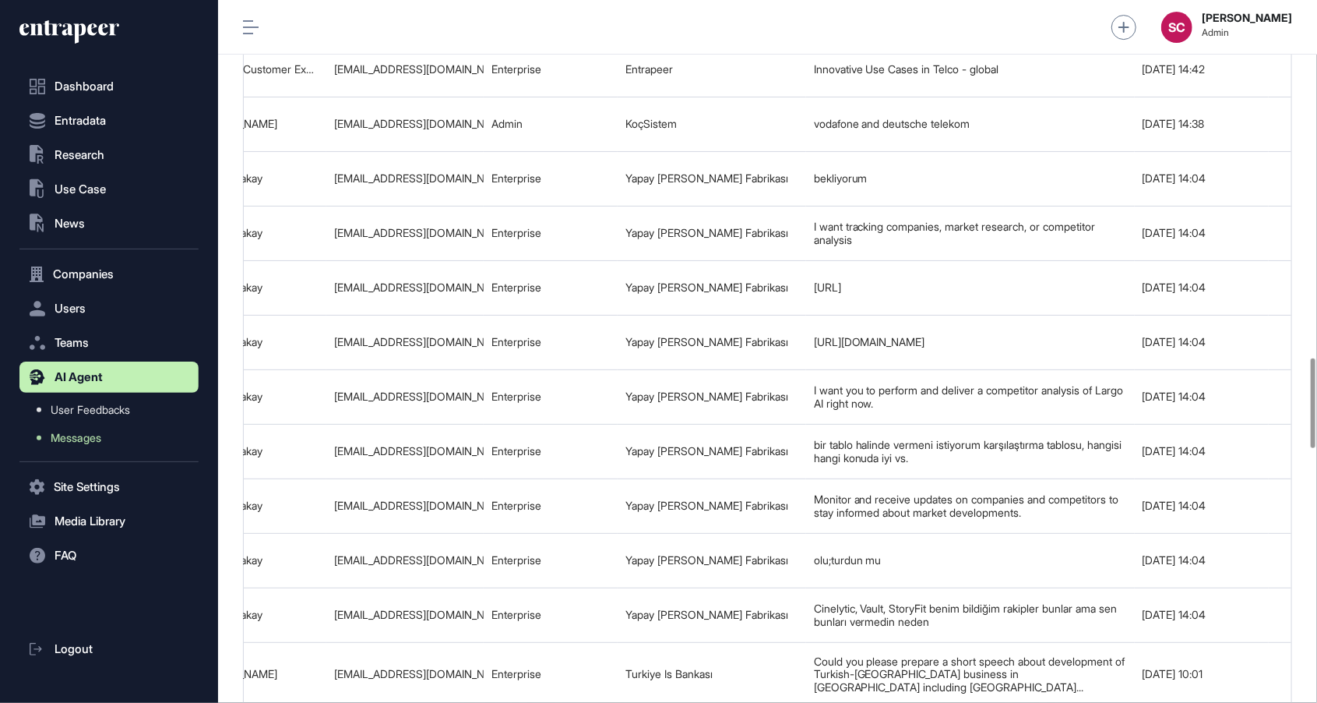
scroll to position [0, 974]
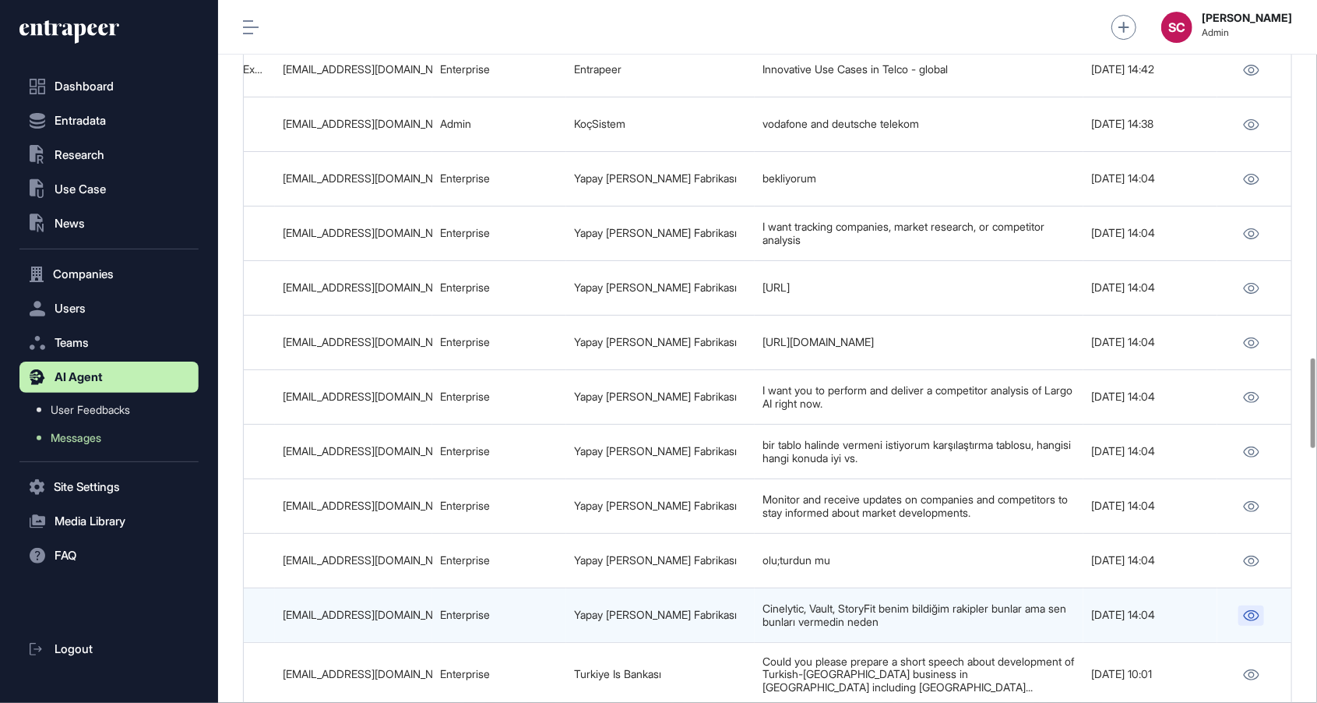
click at [1249, 610] on icon at bounding box center [1251, 615] width 16 height 11
drag, startPoint x: 417, startPoint y: 587, endPoint x: 254, endPoint y: 570, distance: 163.7
click at [254, 588] on tr "68c7fa51c7804d4ace4240f6 Request for Tracking Companies, Market Research, and C…" at bounding box center [281, 615] width 2023 height 55
copy tr "Doğa Benakay doga.benakay@yzf.com.tr"
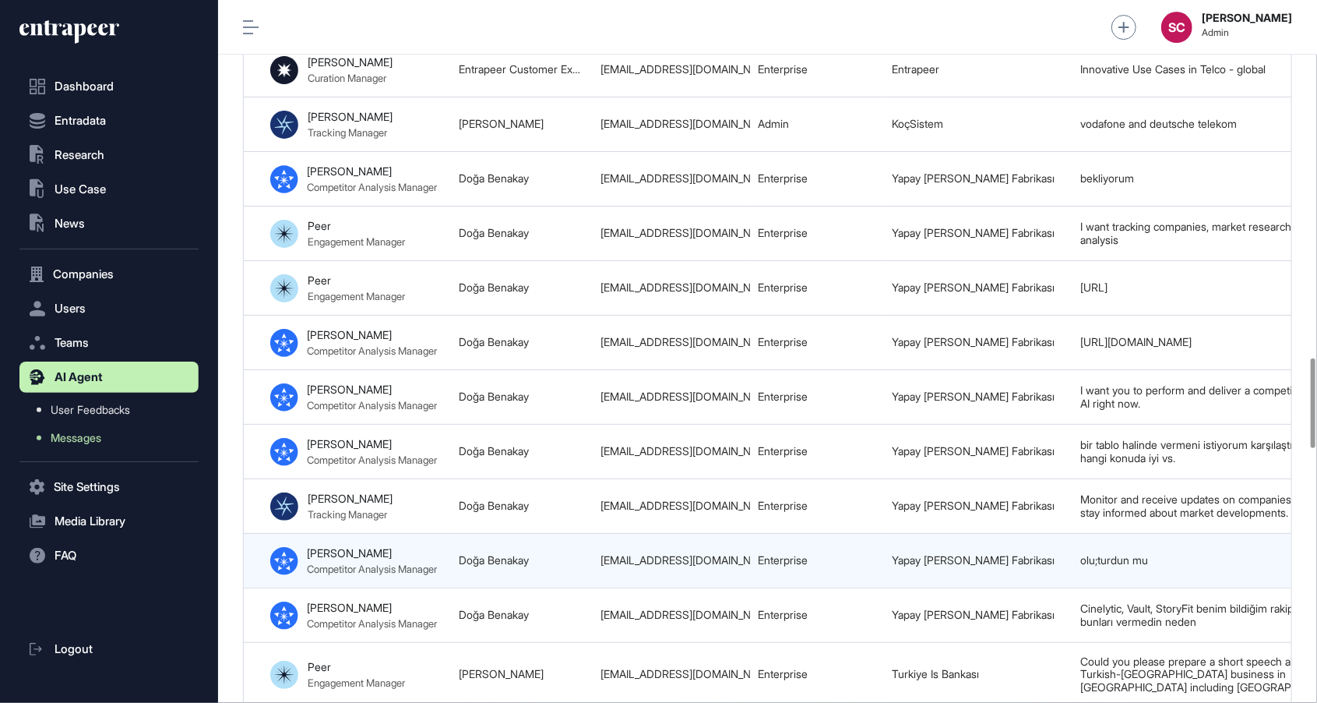
scroll to position [0, 612]
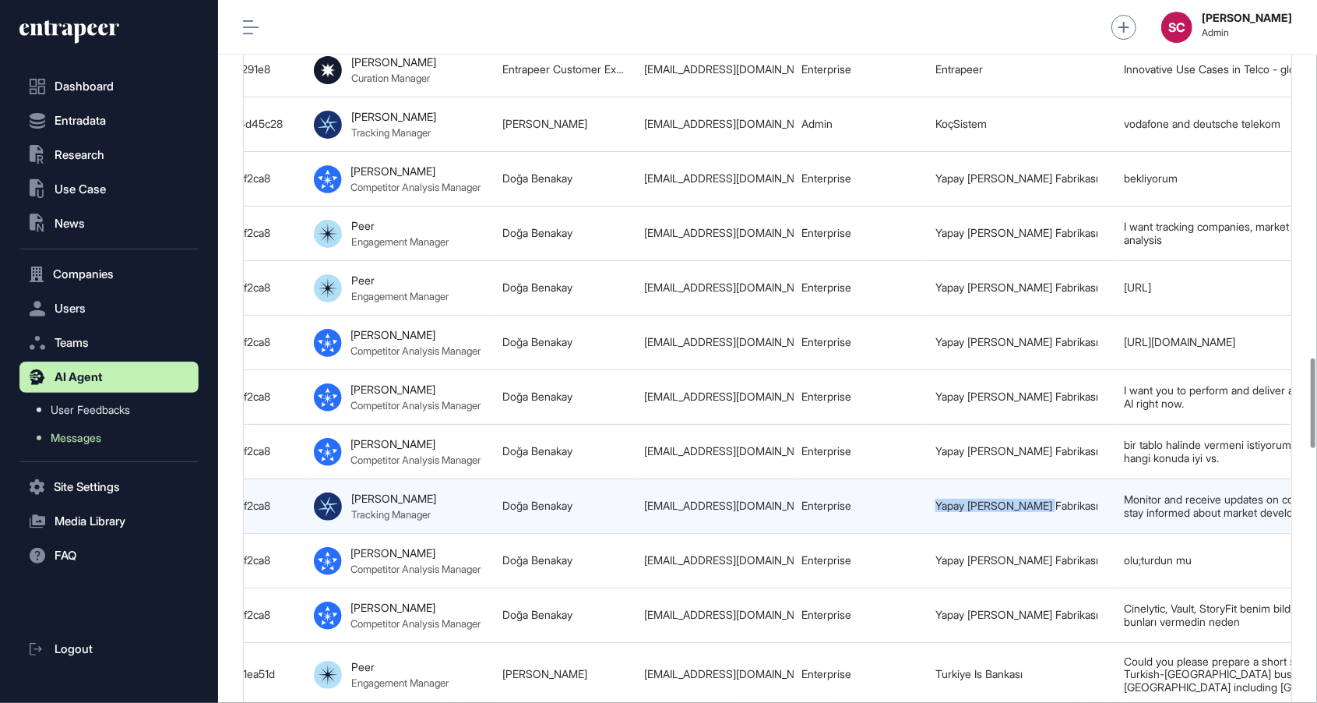
drag, startPoint x: 1050, startPoint y: 465, endPoint x: 932, endPoint y: 469, distance: 118.4
click at [932, 479] on td "Yapay Zeka Fabrikası" at bounding box center [1022, 506] width 188 height 55
copy link "Yapay Zeka Fabrikası"
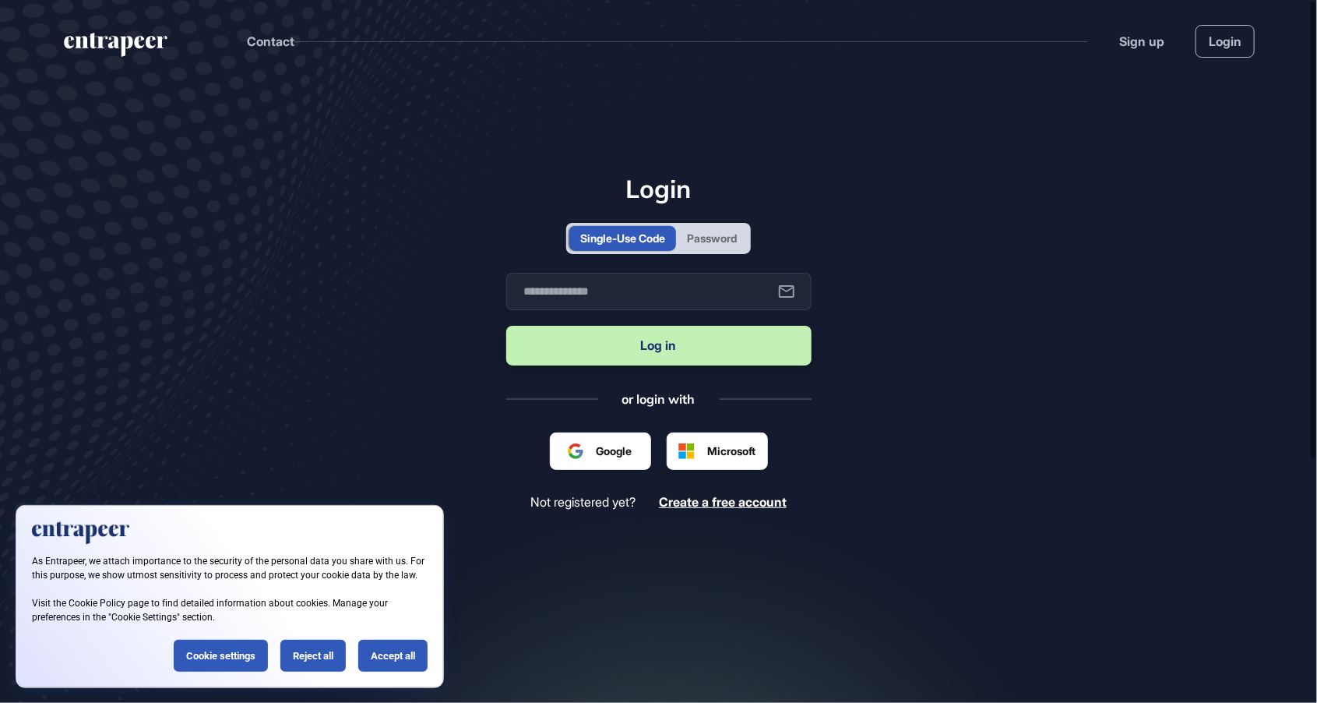
click at [711, 246] on div "Password" at bounding box center [712, 238] width 50 height 16
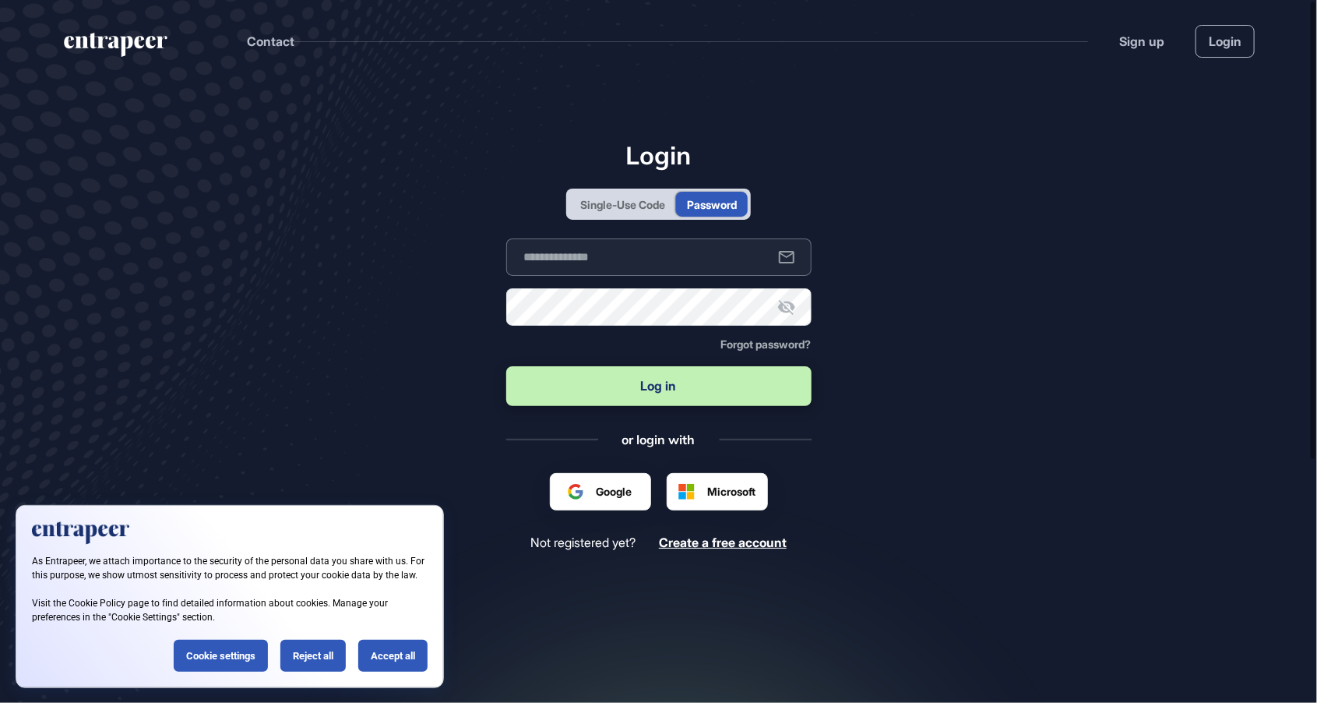
click at [660, 276] on input "text" at bounding box center [658, 256] width 305 height 37
type input "**********"
click at [506, 366] on button "Log in" at bounding box center [658, 386] width 305 height 40
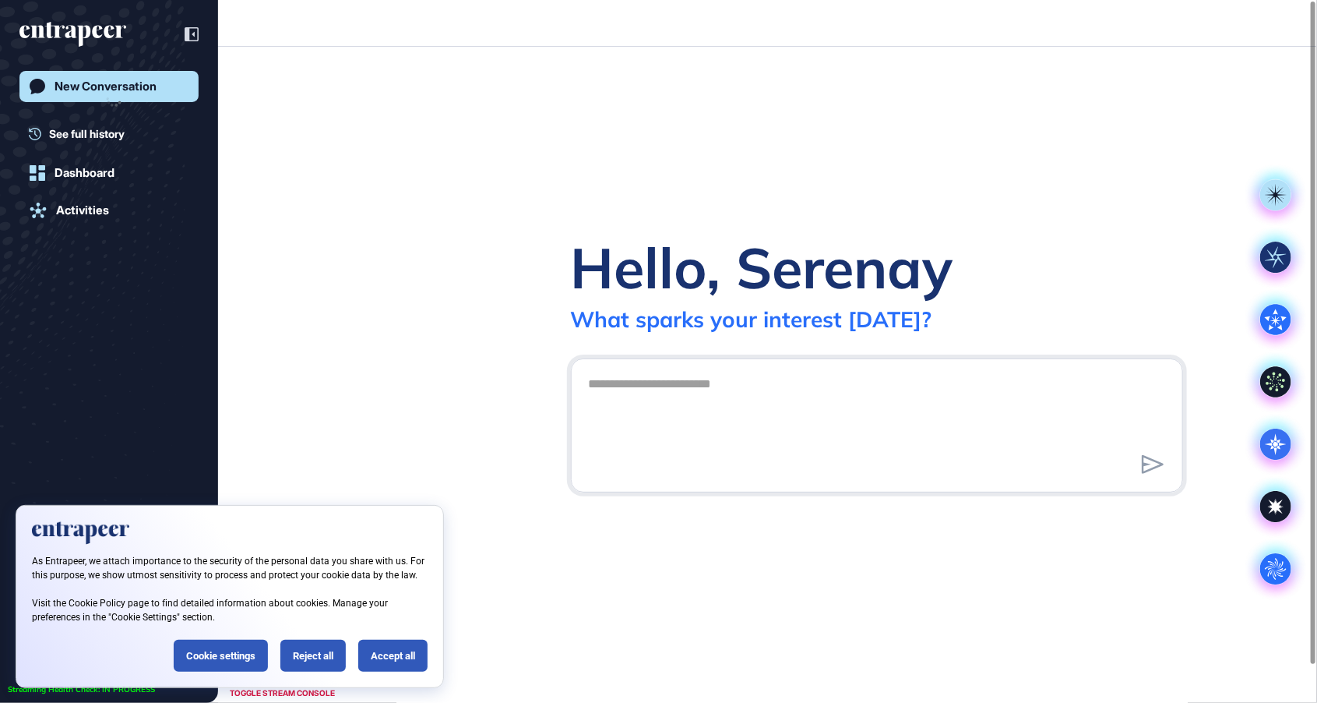
scroll to position [1, 1]
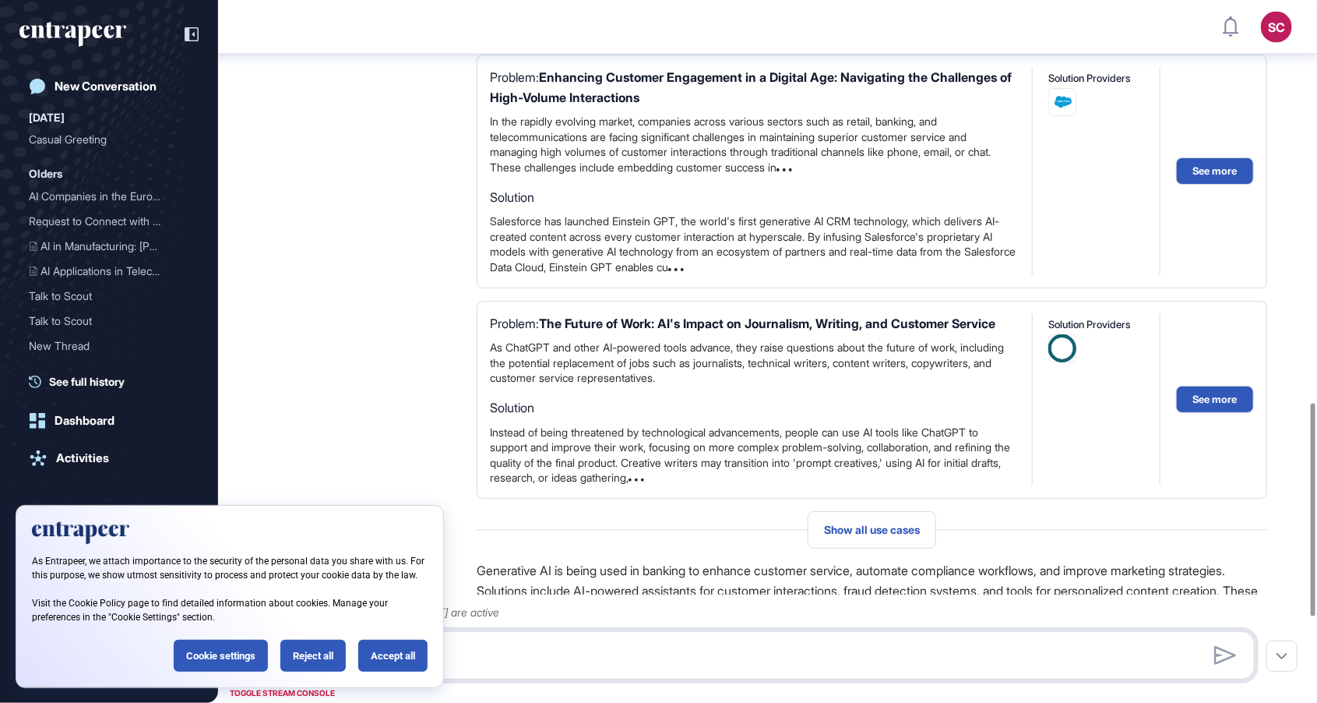
scroll to position [1786, 0]
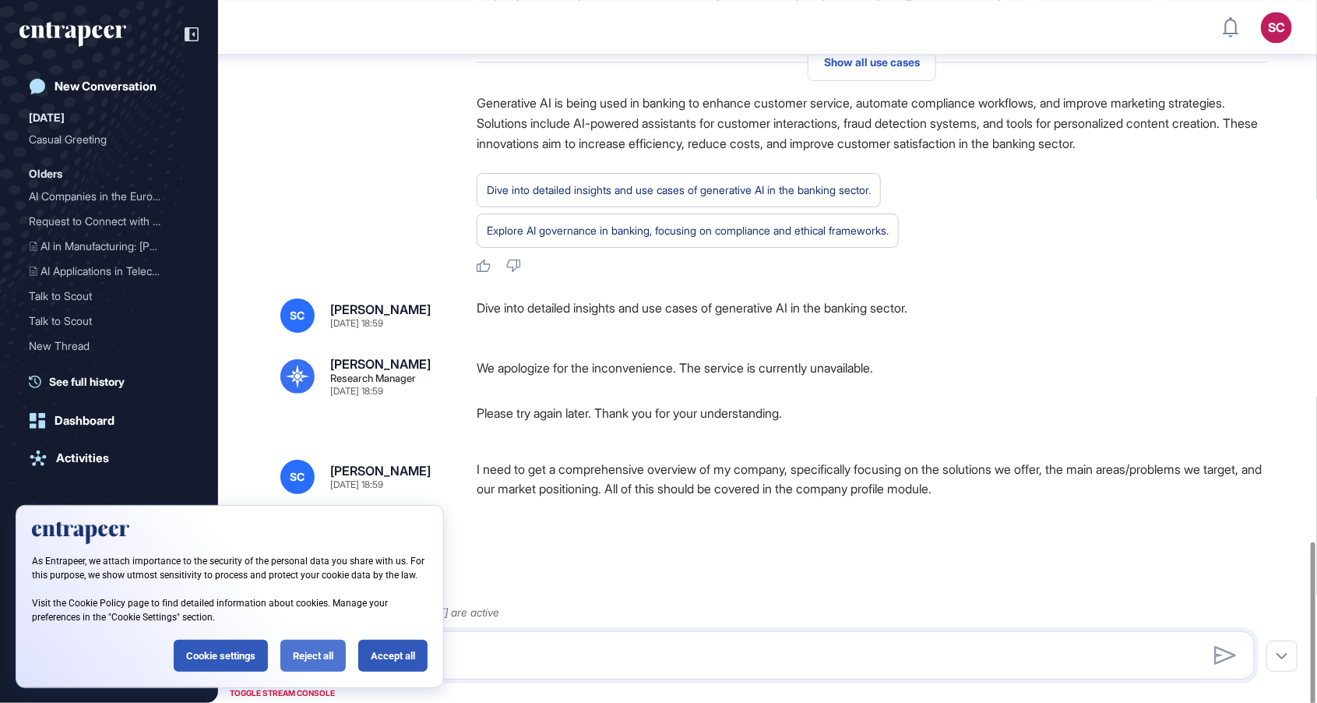
click at [321, 649] on div "Reject all" at bounding box center [312, 655] width 65 height 32
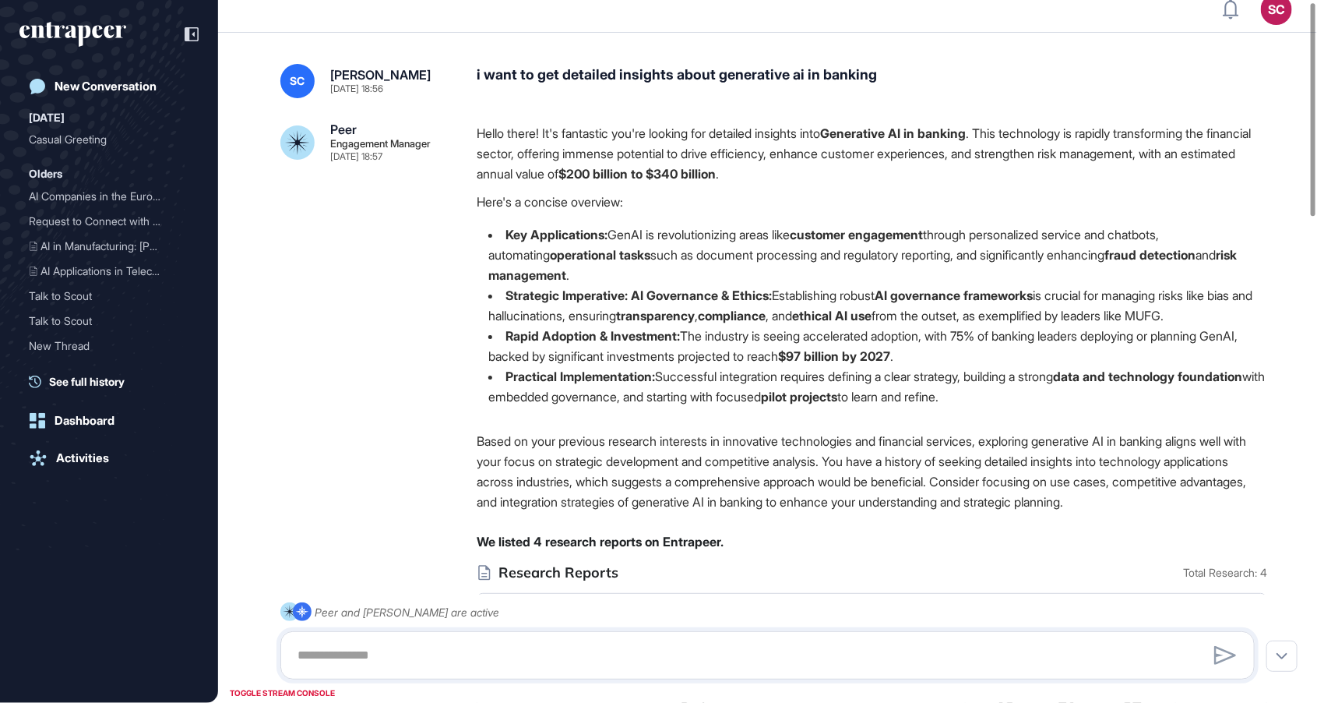
scroll to position [0, 0]
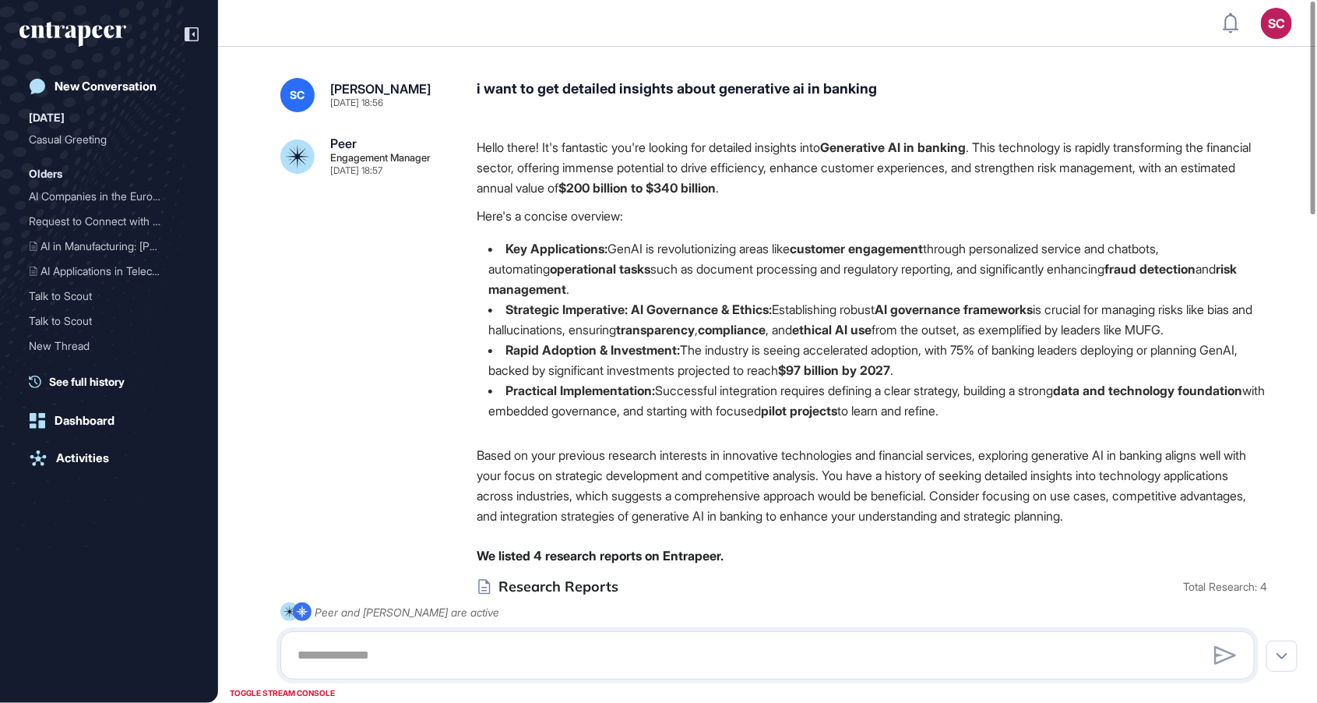
click at [703, 85] on div "i want to get detailed insights about generative ai in banking" at bounding box center [872, 95] width 791 height 34
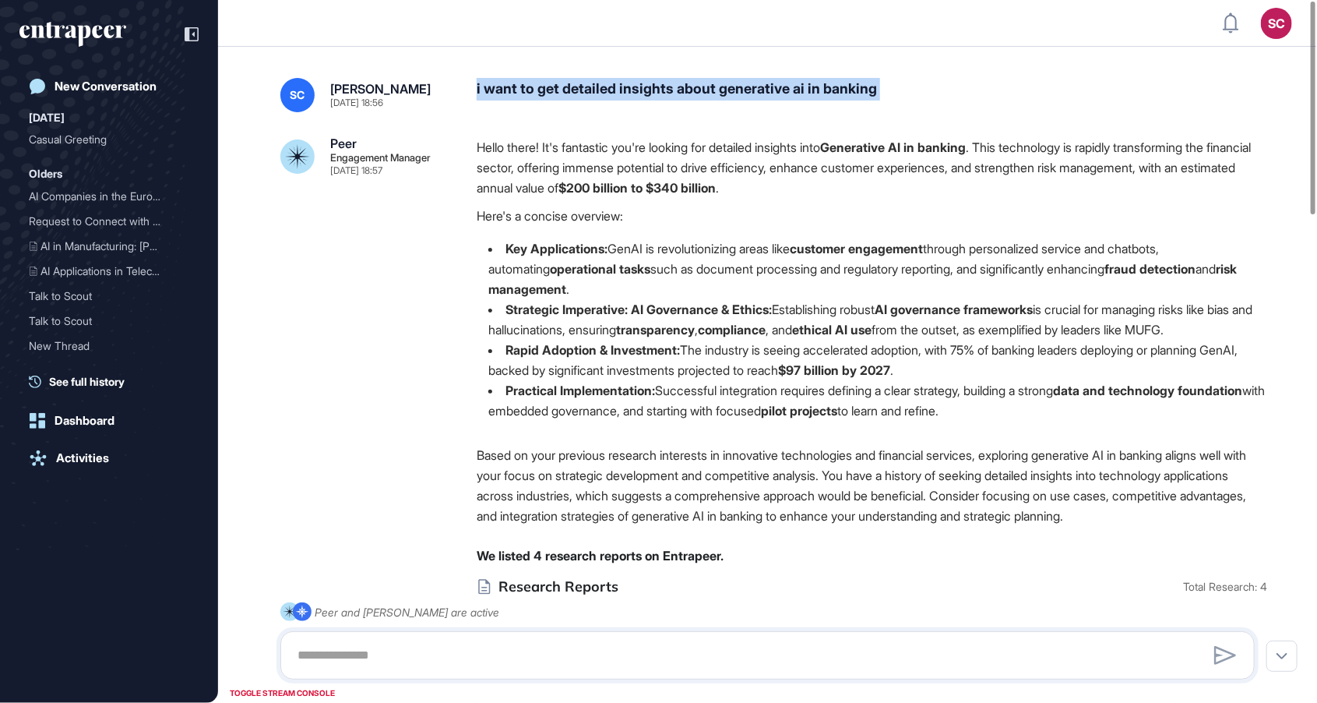
click at [703, 85] on div "i want to get detailed insights about generative ai in banking" at bounding box center [872, 95] width 791 height 34
copy div "i want to get detailed insights about generative ai in banking"
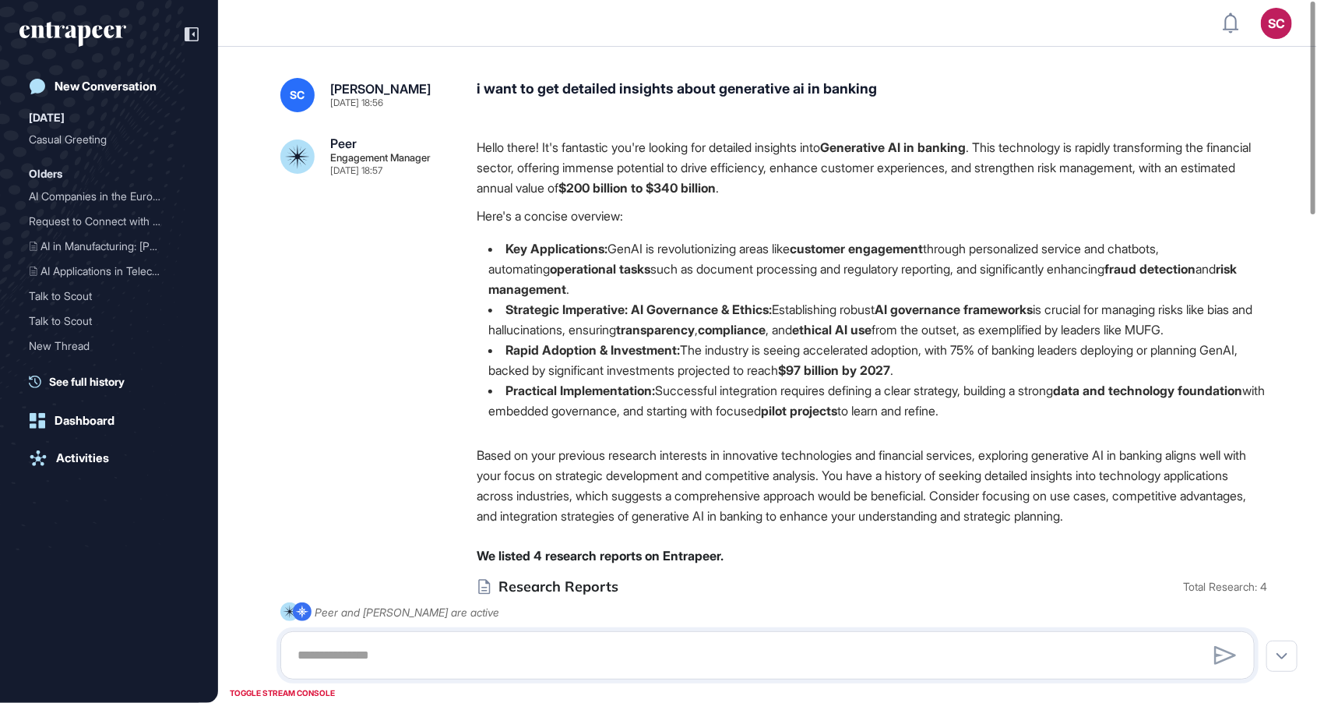
click at [700, 301] on strong "Strategic Imperative: AI Governance & Ethics:" at bounding box center [638, 309] width 266 height 16
click at [751, 87] on div "i want to get detailed insights about generative ai in banking" at bounding box center [872, 95] width 791 height 34
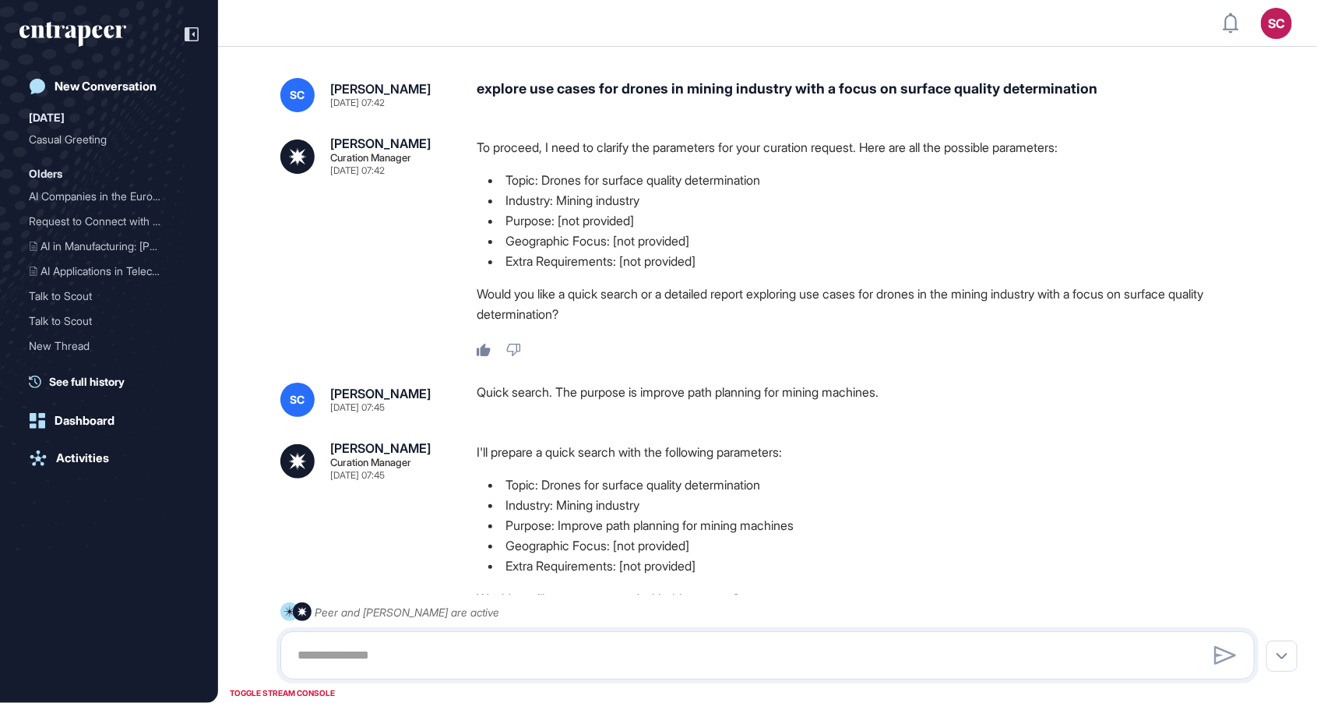
click at [730, 412] on div "Quick search. The purpose is improve path planning for mining machines." at bounding box center [872, 399] width 791 height 34
click at [755, 84] on div "explore use cases for drones in mining industry with a focus on surface quality…" at bounding box center [872, 95] width 791 height 34
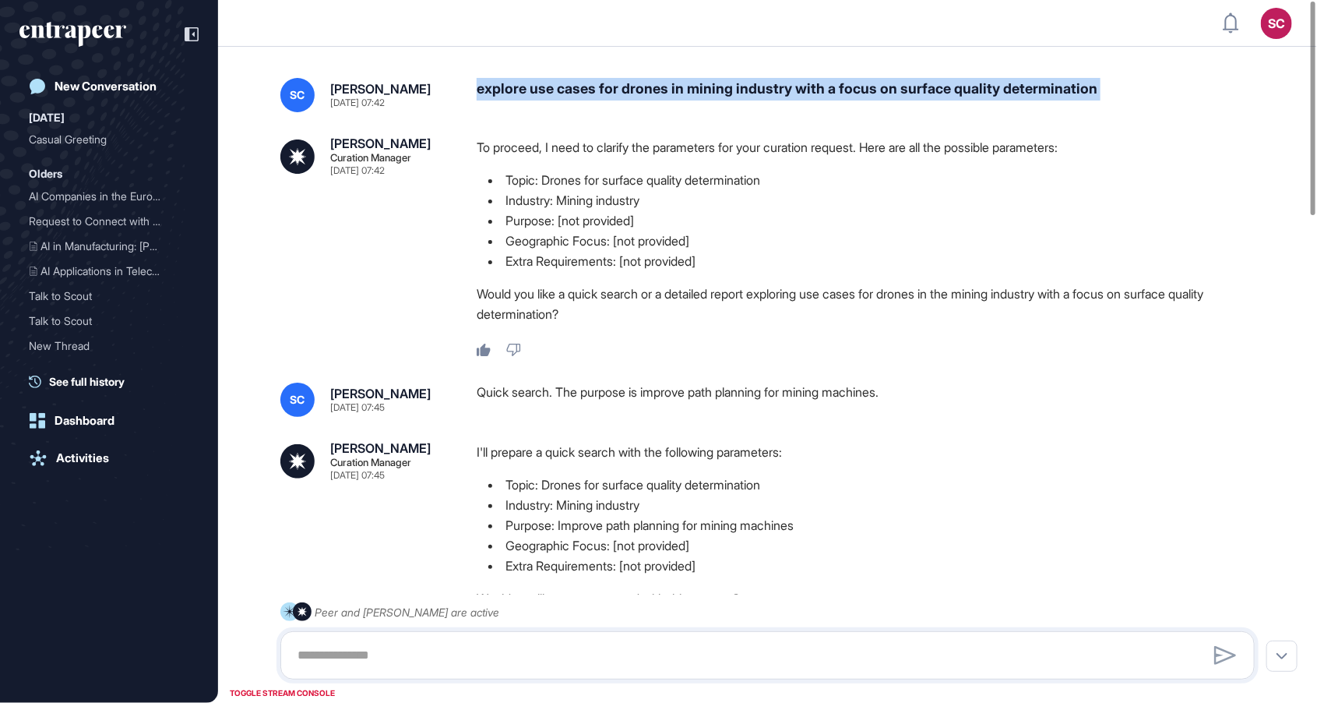
click at [755, 84] on div "explore use cases for drones in mining industry with a focus on surface quality…" at bounding box center [872, 95] width 791 height 34
copy div "explore use cases for drones in mining industry with a focus on surface quality…"
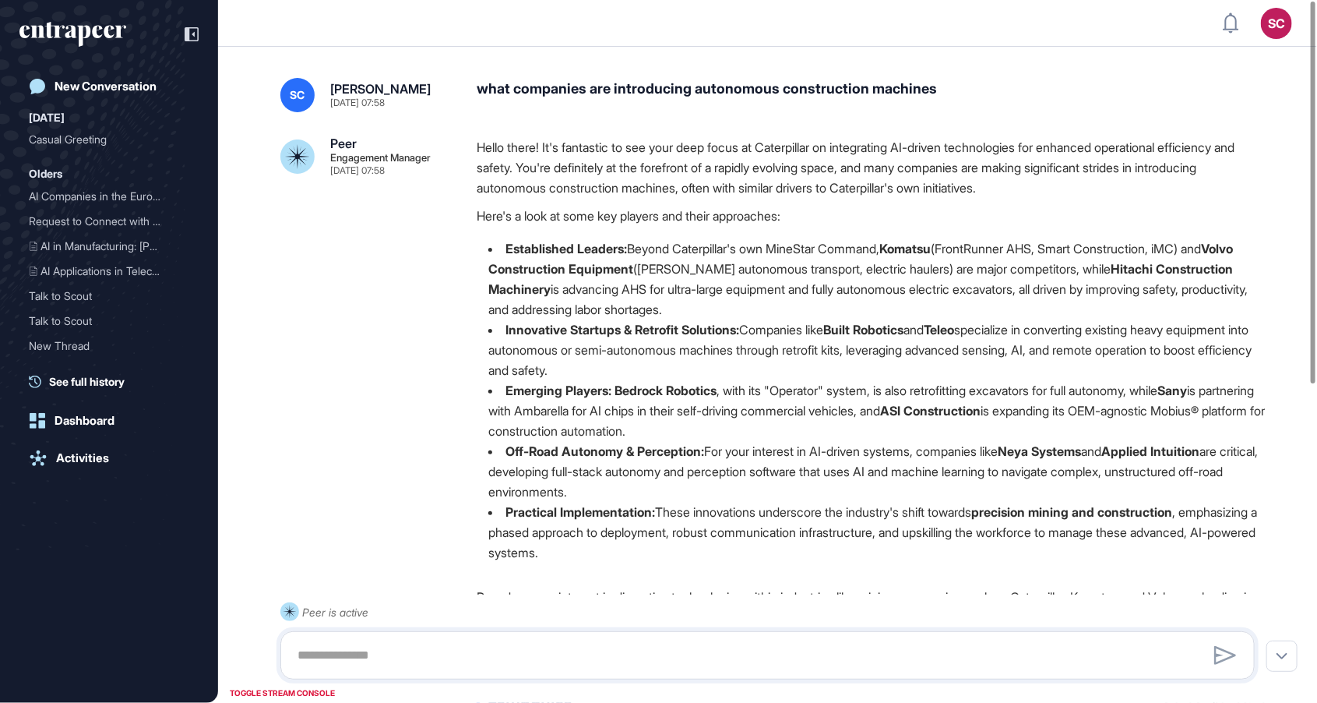
click at [862, 86] on div "what companies are introducing autonomous construction machines" at bounding box center [872, 95] width 791 height 34
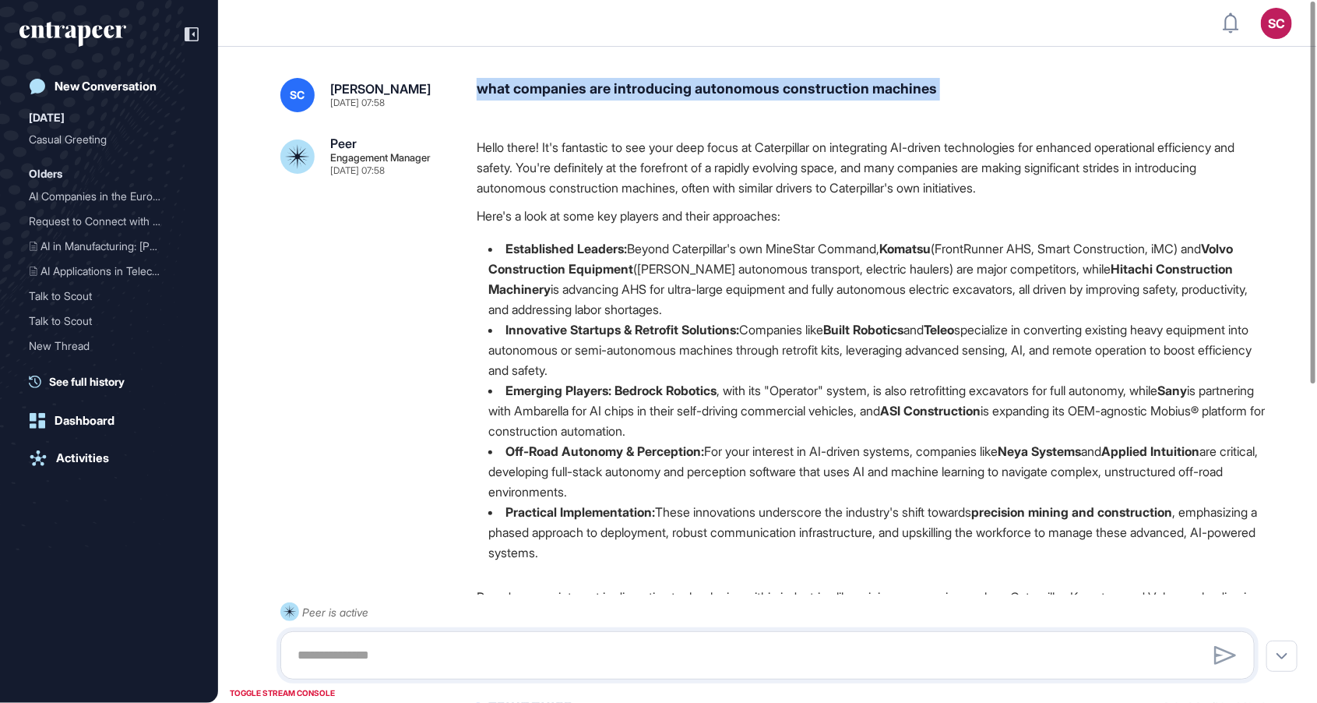
copy div "what companies are introducing autonomous construction machines"
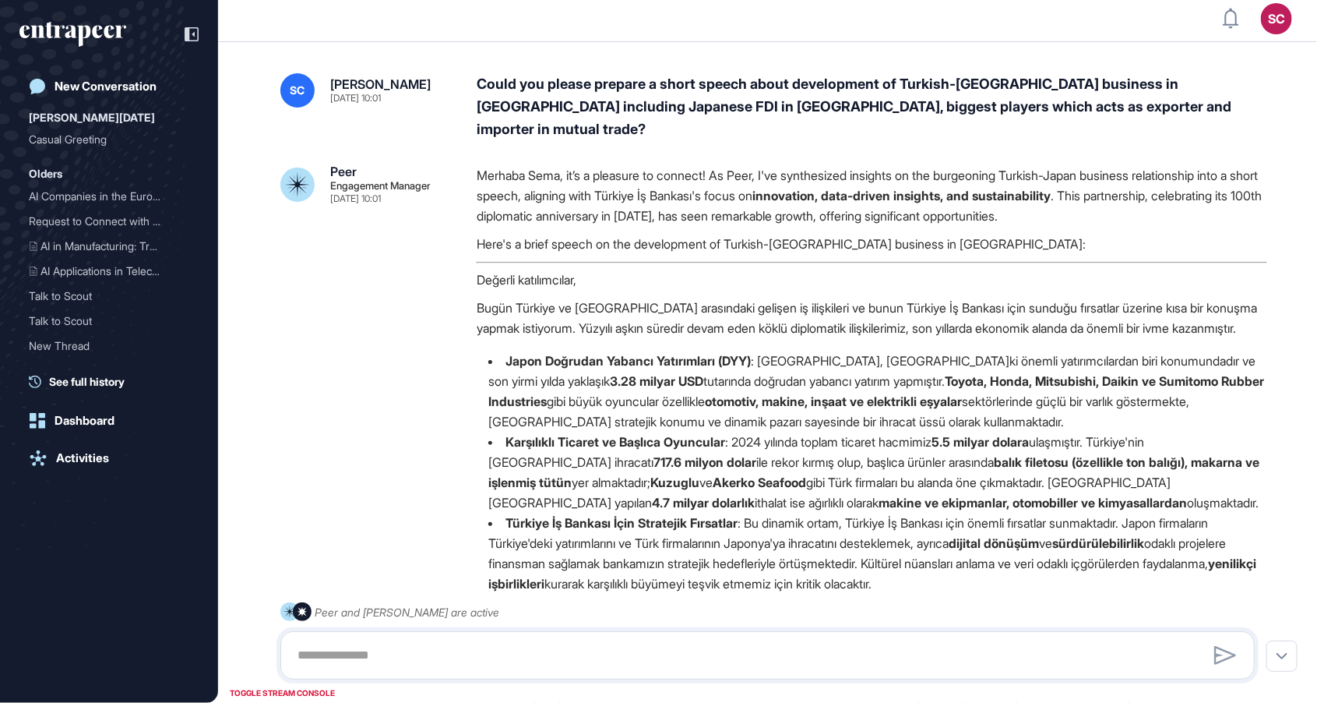
scroll to position [3, 0]
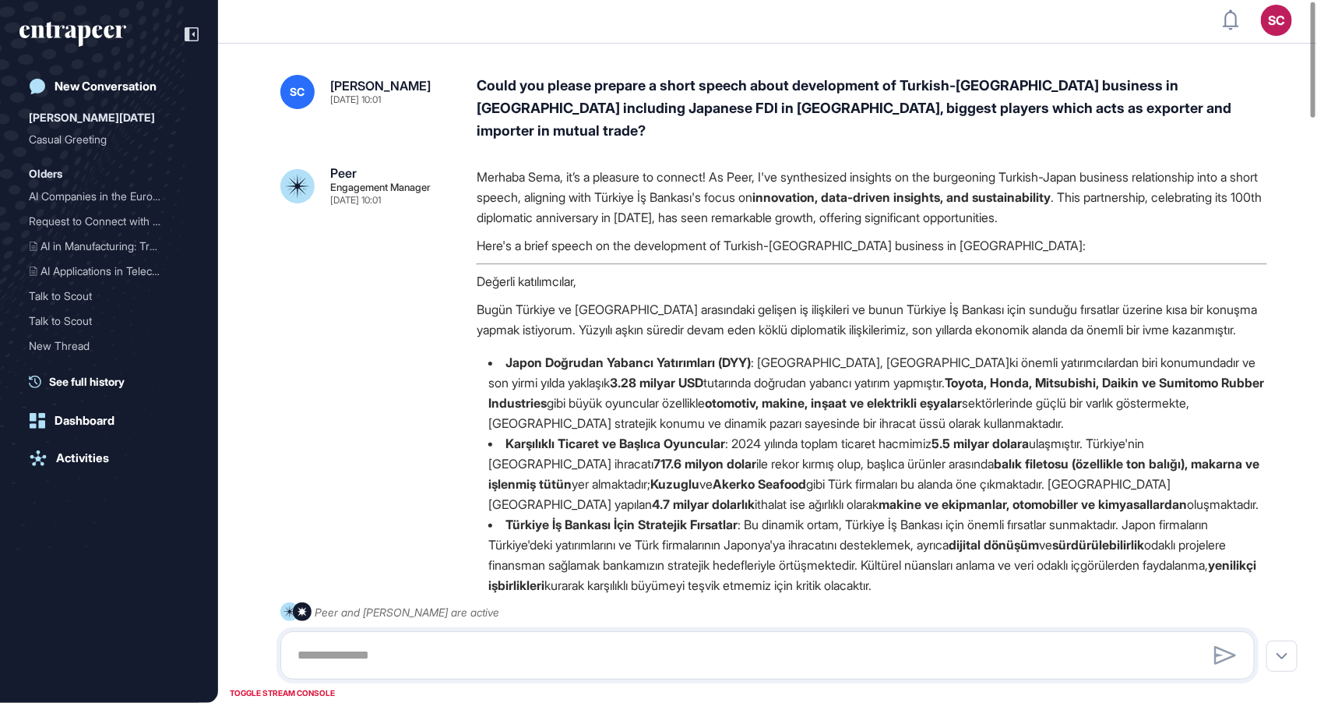
click at [627, 93] on div "Could you please prepare a short speech about development of Turkish-[GEOGRAPHI…" at bounding box center [872, 108] width 791 height 67
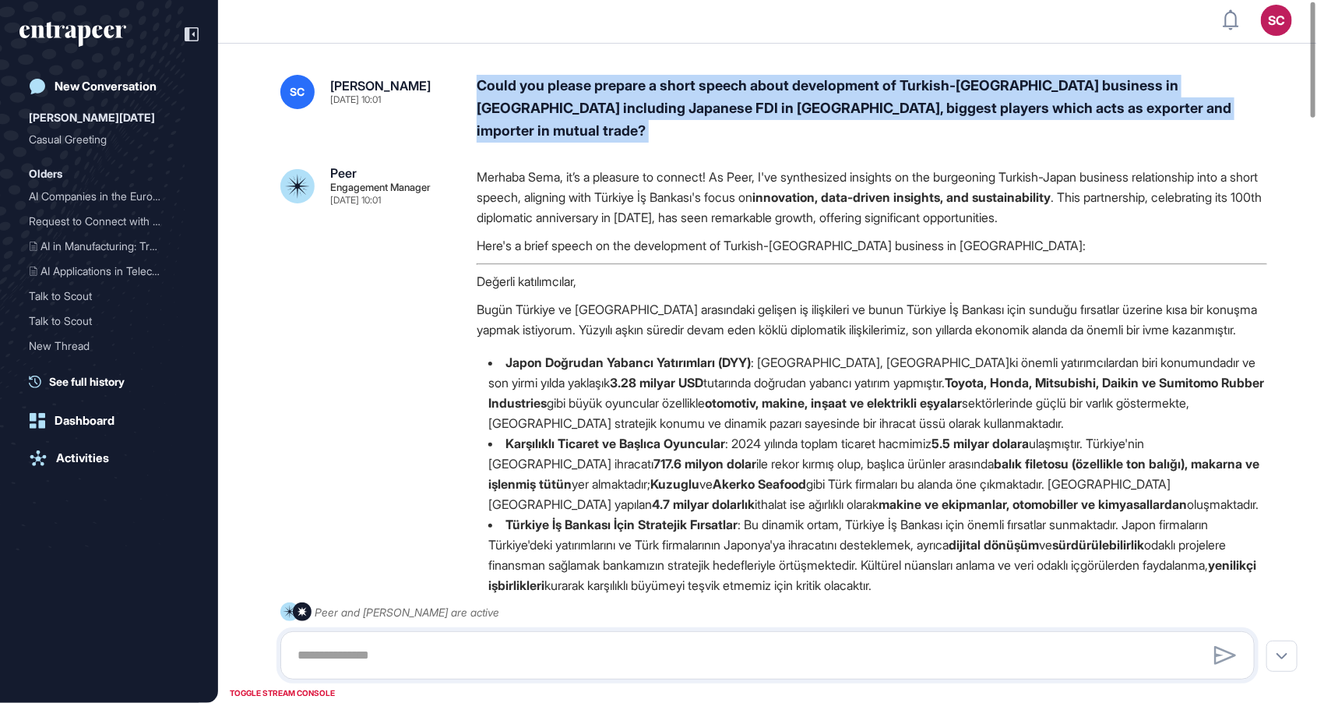
click at [627, 93] on div "Could you please prepare a short speech about development of Turkish-Japan busi…" at bounding box center [872, 108] width 791 height 67
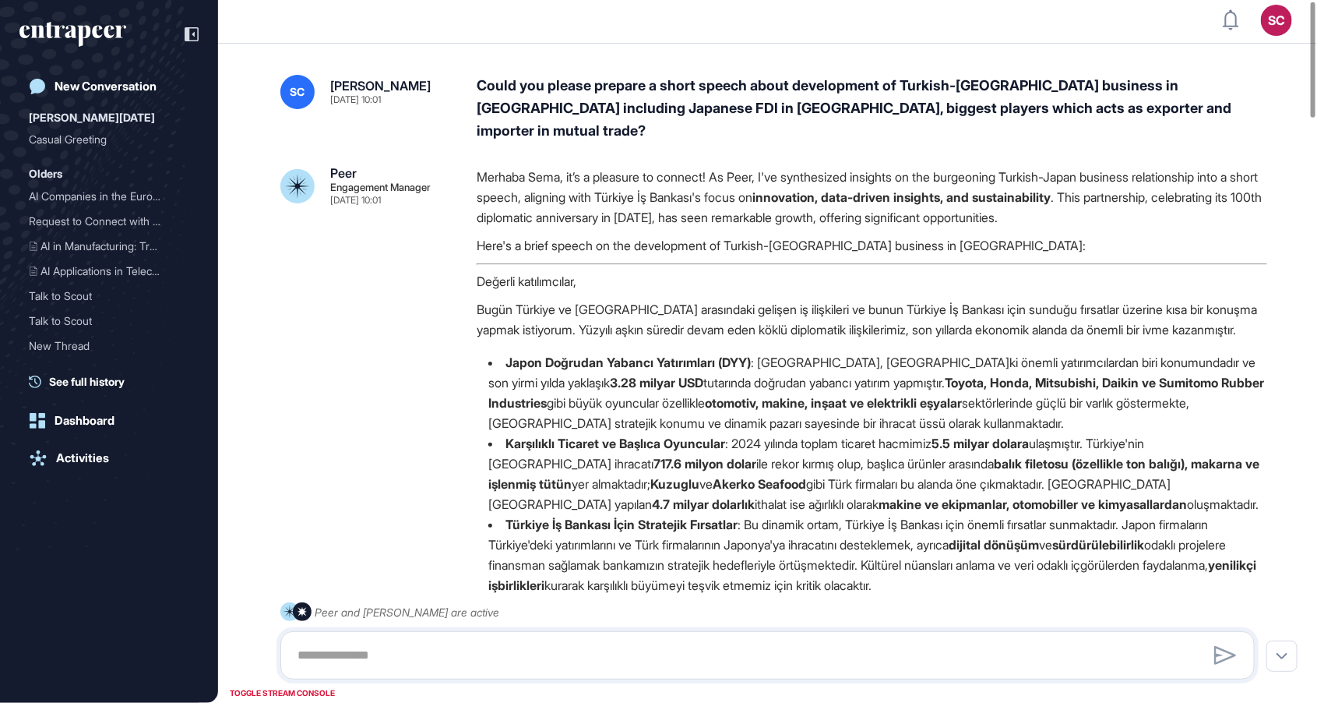
click at [627, 93] on div "Could you please prepare a short speech about development of Turkish-Japan busi…" at bounding box center [872, 108] width 791 height 67
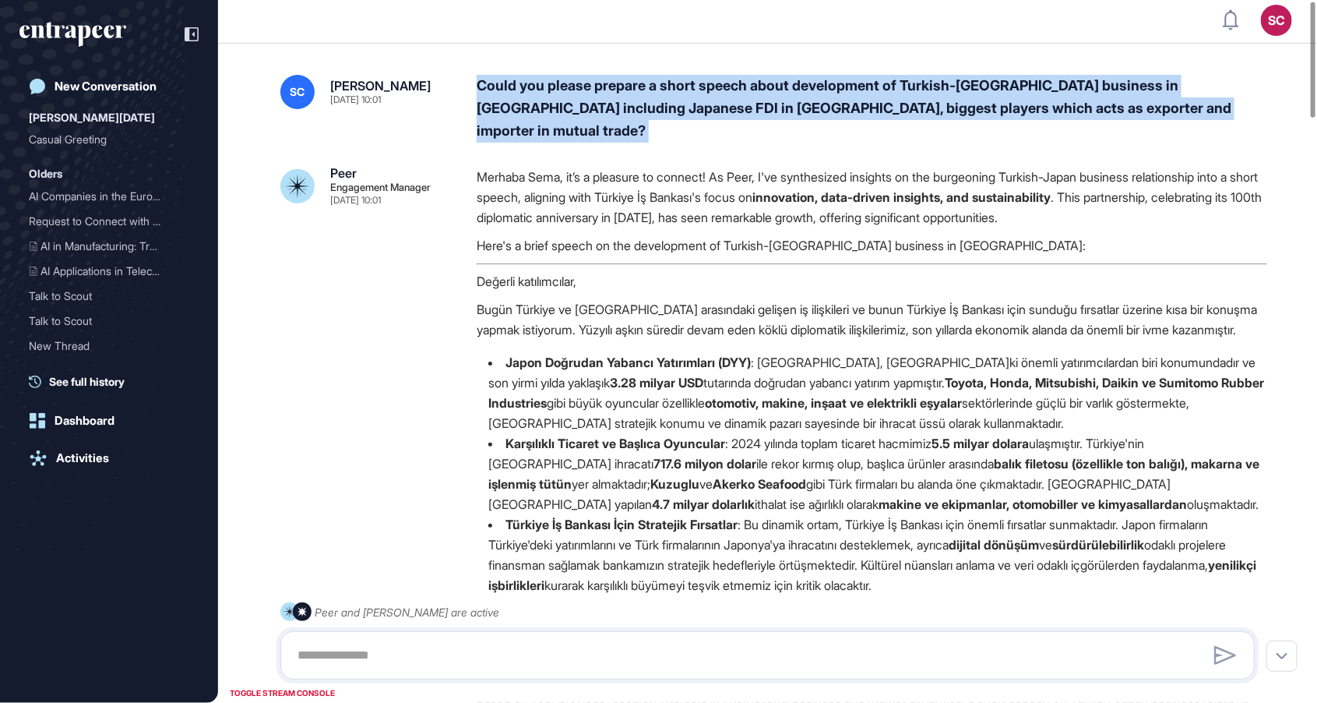
copy div "Could you please prepare a short speech about development of Turkish-Japan busi…"
click at [1031, 474] on li "Karşılıklı Ticaret ve Başlıca Oyuncular : 2024 yılında toplam ticaret hacmimiz …" at bounding box center [872, 473] width 791 height 81
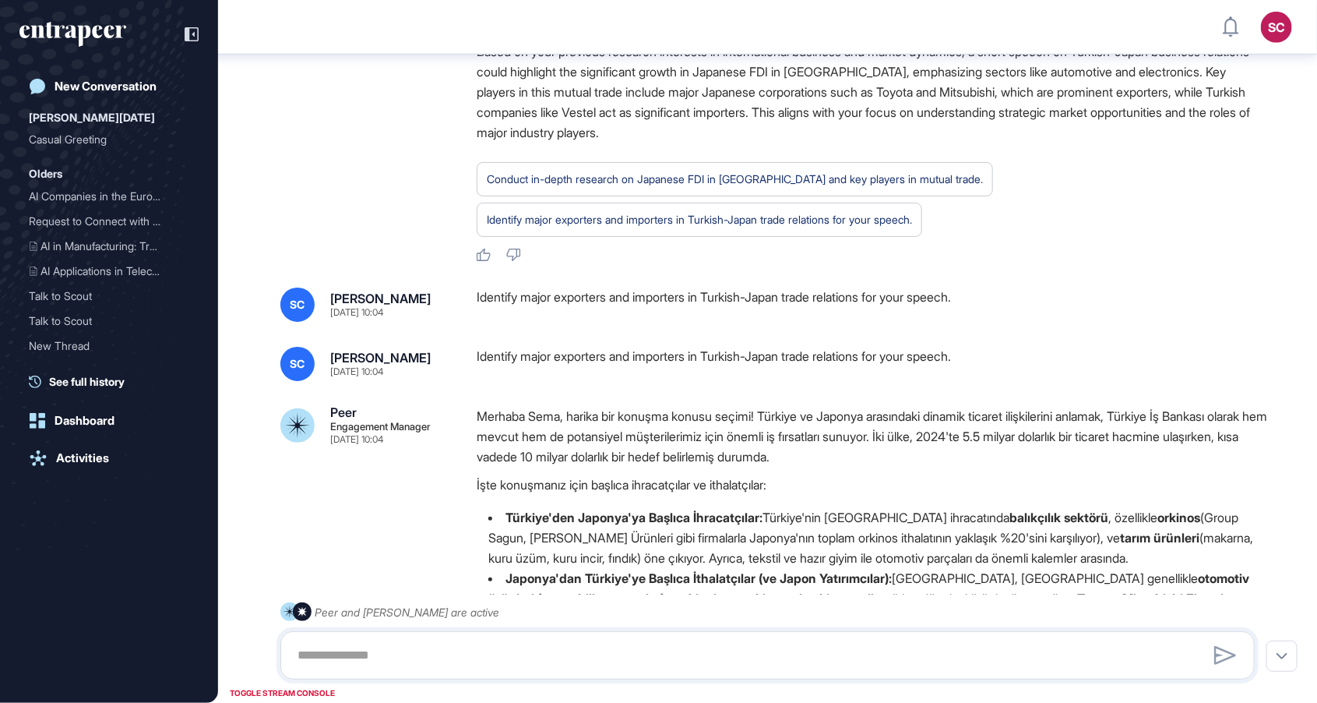
scroll to position [652, 0]
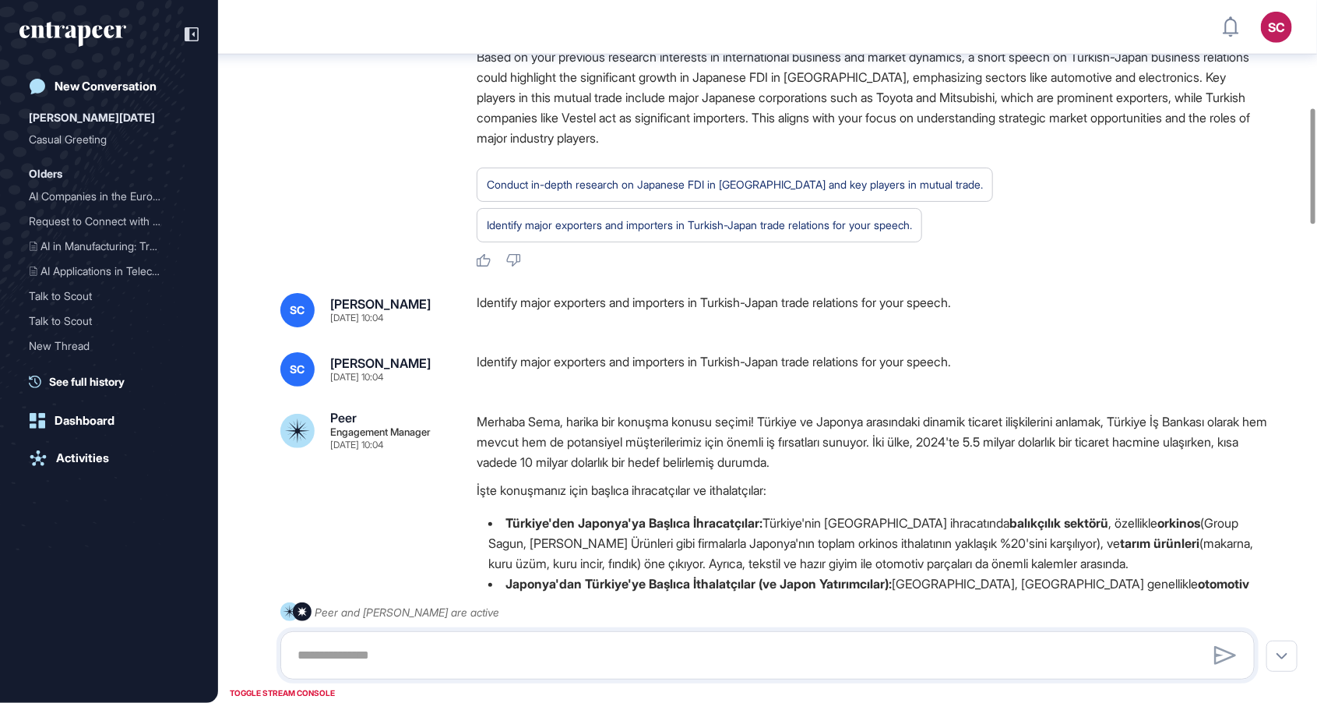
click at [866, 311] on div "Identify major exporters and importers in Turkish-Japan trade relations for you…" at bounding box center [872, 310] width 791 height 34
copy div "Identify major exporters and importers in Turkish-Japan trade relations for you…"
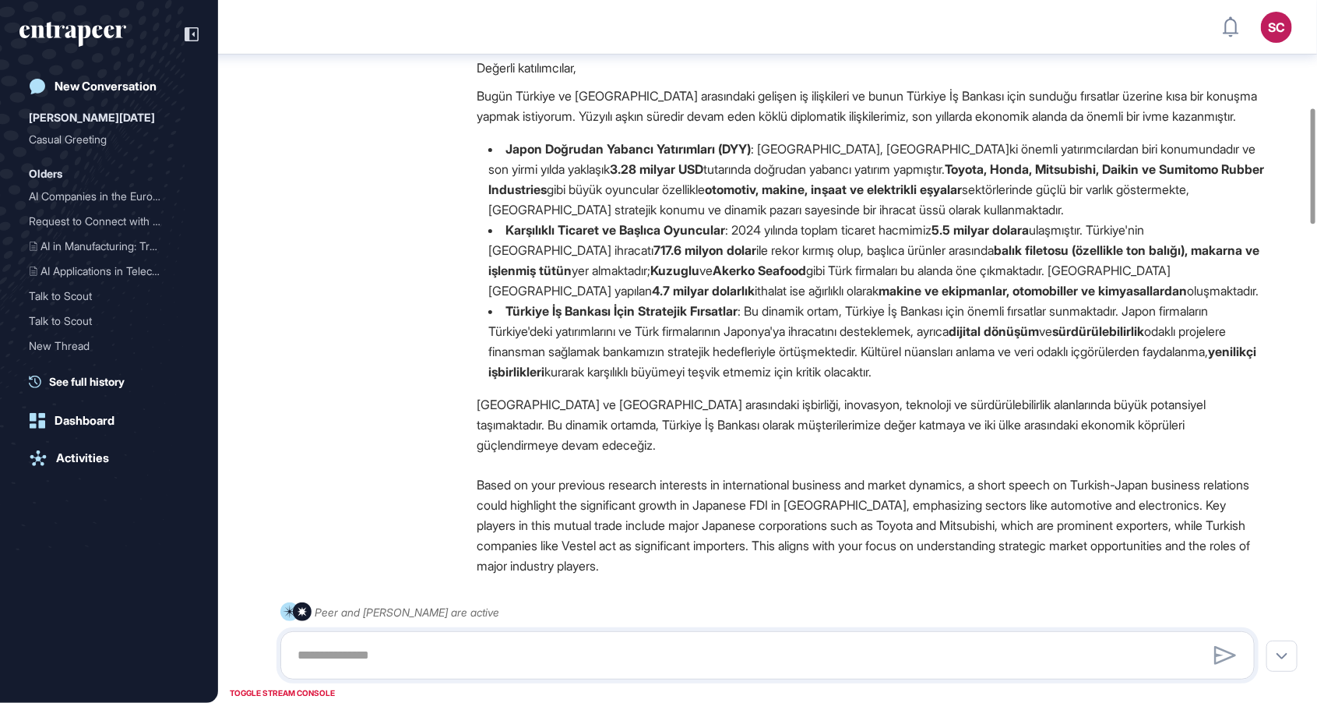
scroll to position [0, 0]
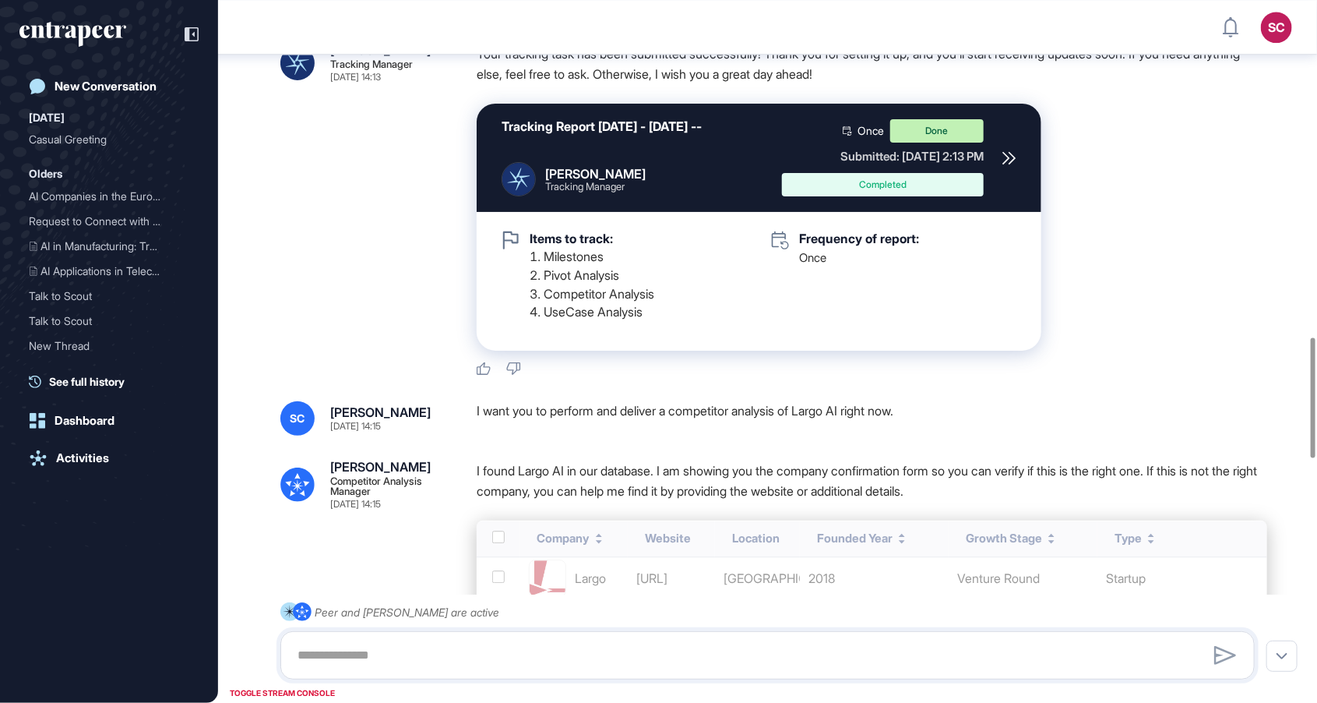
scroll to position [1957, 0]
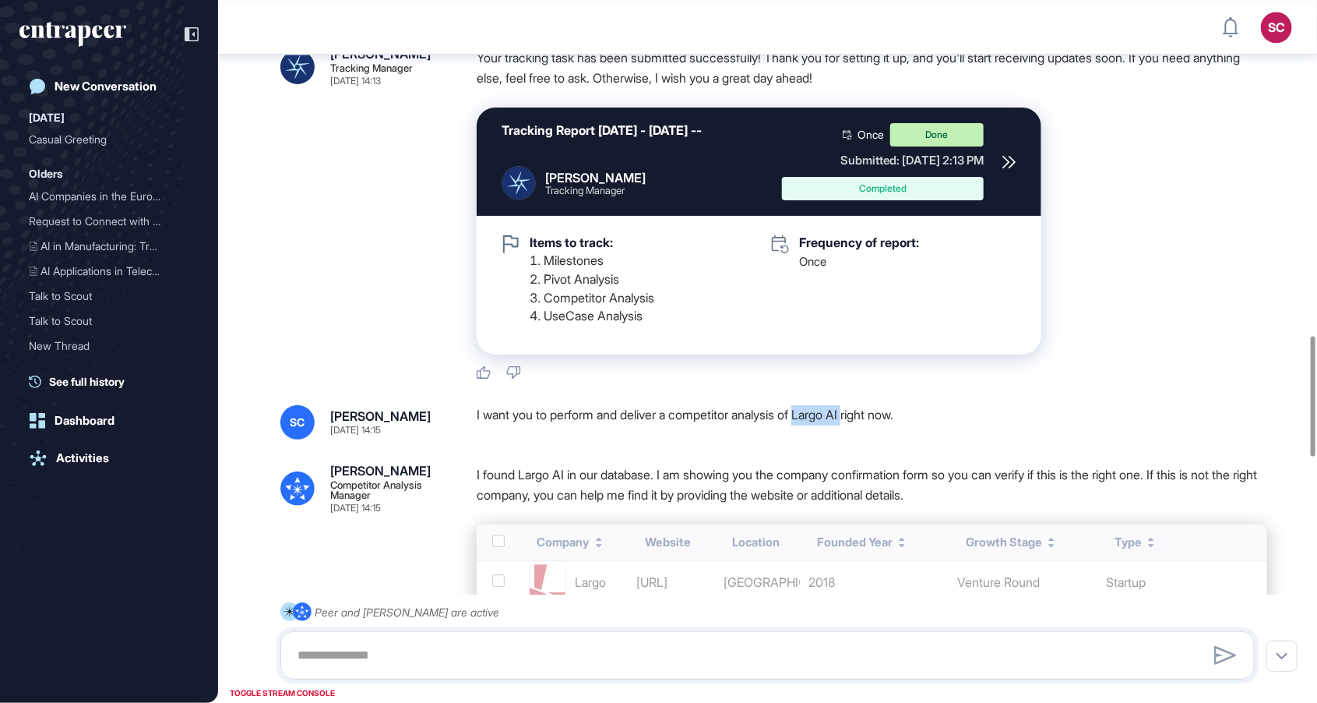
drag, startPoint x: 868, startPoint y: 429, endPoint x: 818, endPoint y: 434, distance: 50.1
click at [818, 434] on div "I want you to perform and deliver a competitor analysis of Largo AI right now." at bounding box center [872, 422] width 791 height 34
copy div "Largo AI"
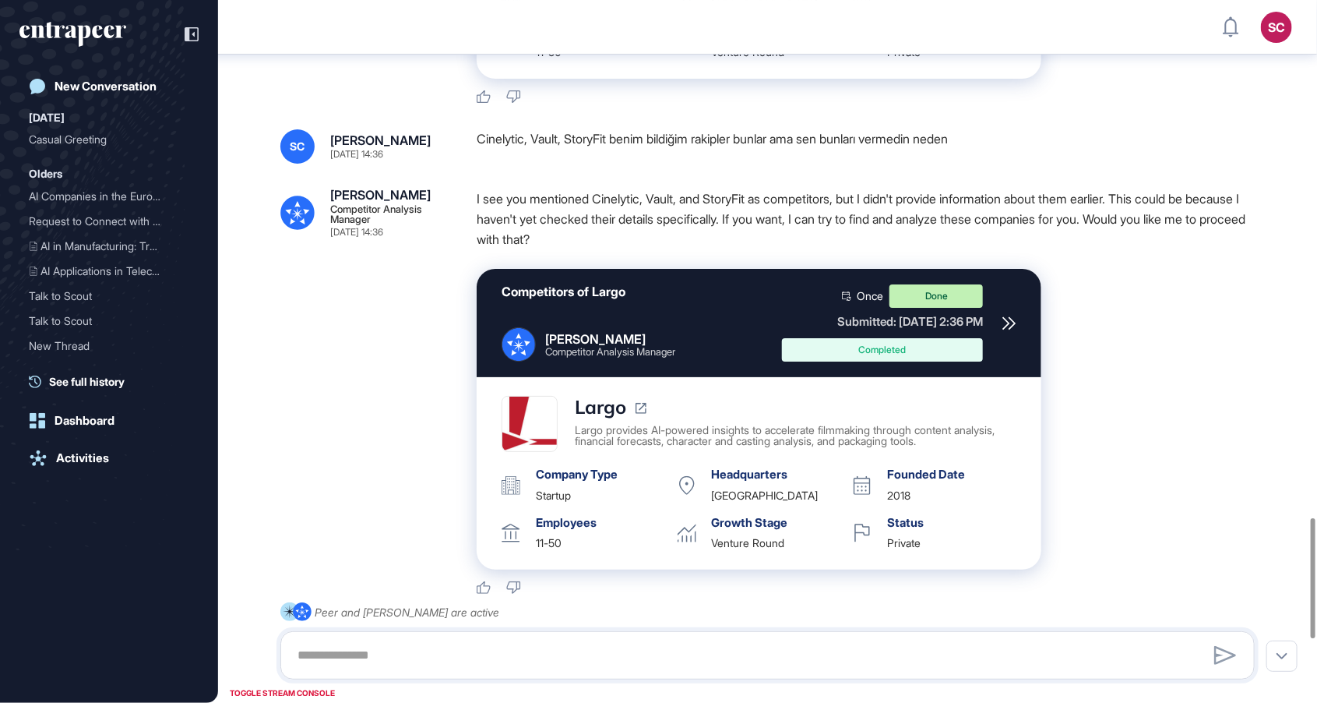
scroll to position [3002, 0]
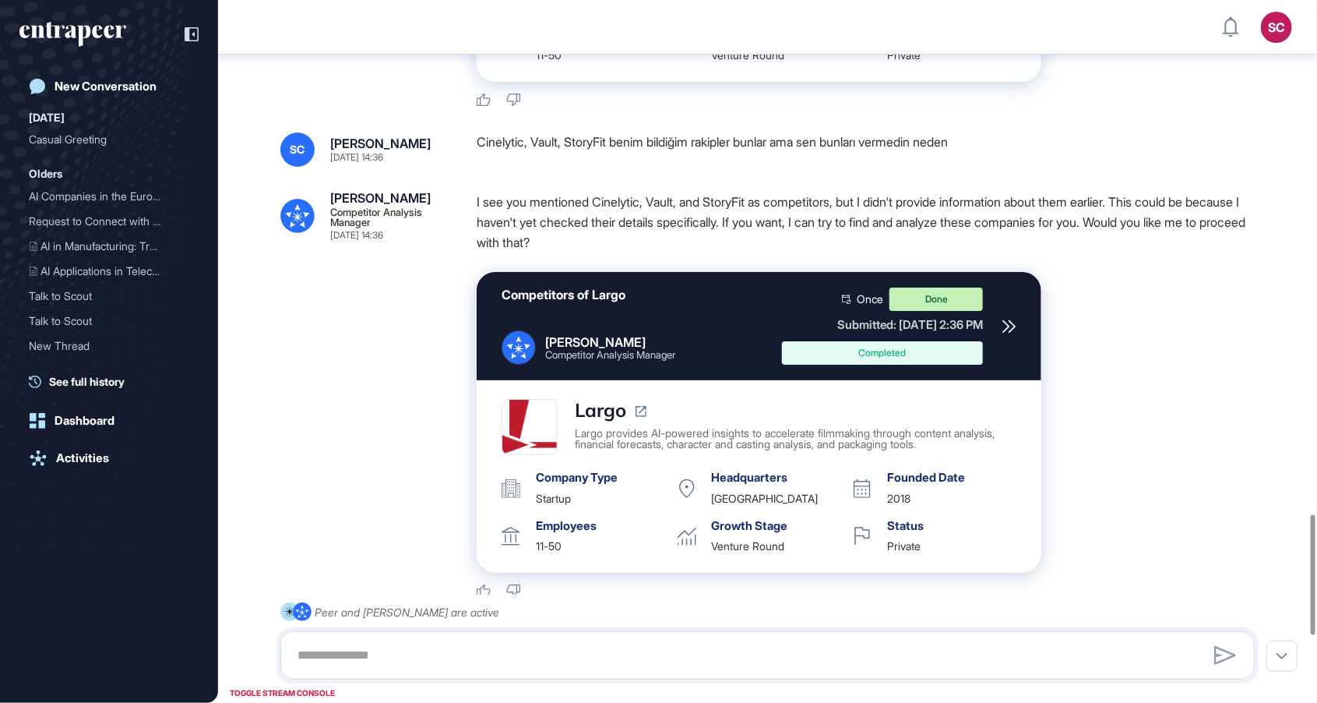
click at [691, 167] on div "Cinelytic, Vault, StoryFit benim bildiğim rakipler bunlar ama sen bunları verme…" at bounding box center [872, 149] width 791 height 34
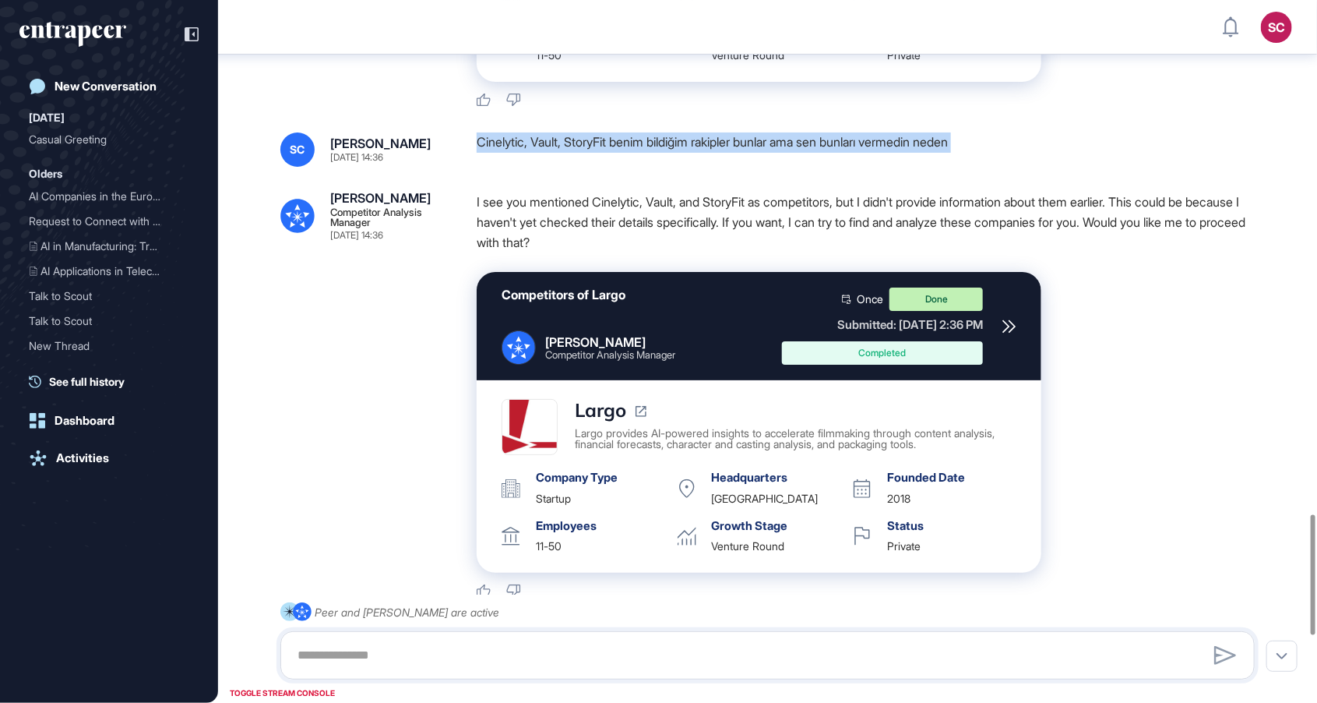
copy div "Cinelytic, Vault, StoryFit benim bildiğim rakipler bunlar ama sen bunları verme…"
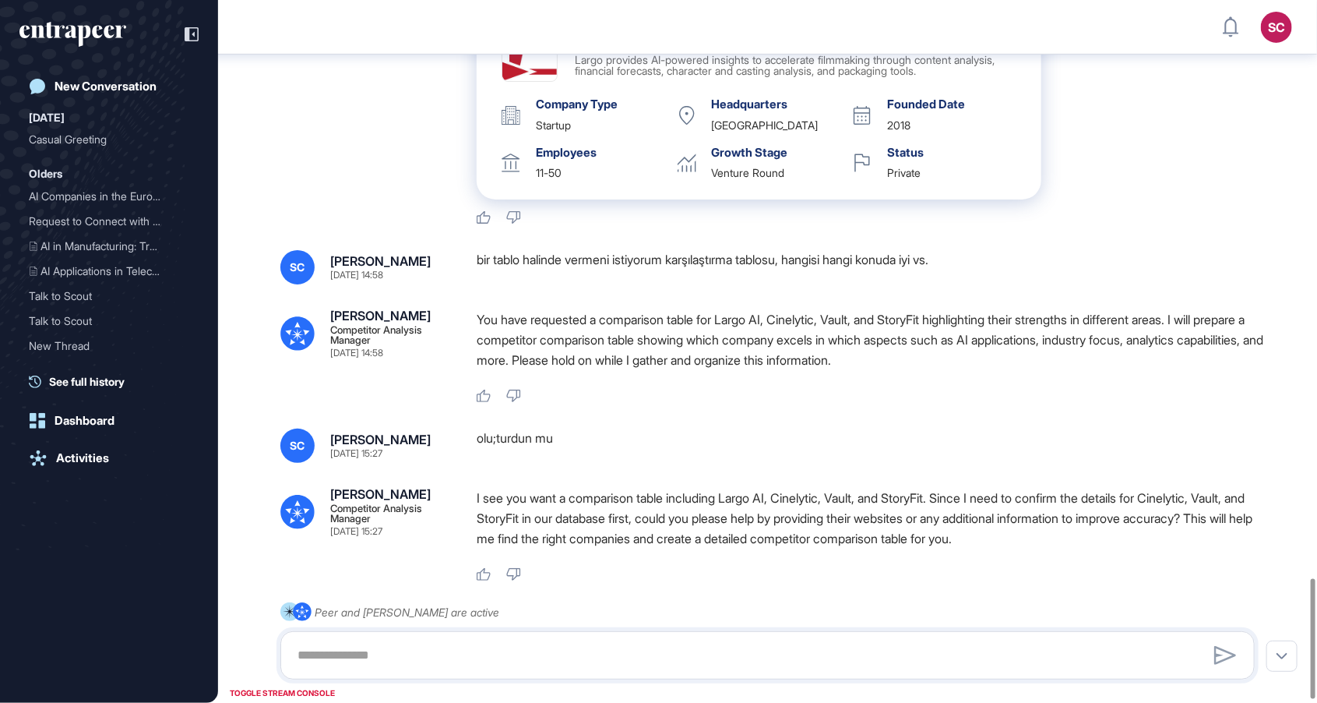
scroll to position [3376, 0]
click at [900, 282] on div "bir tablo halinde vermeni istiyorum karşılaştırma tablosu, hangisi hangi konuda…" at bounding box center [872, 266] width 791 height 34
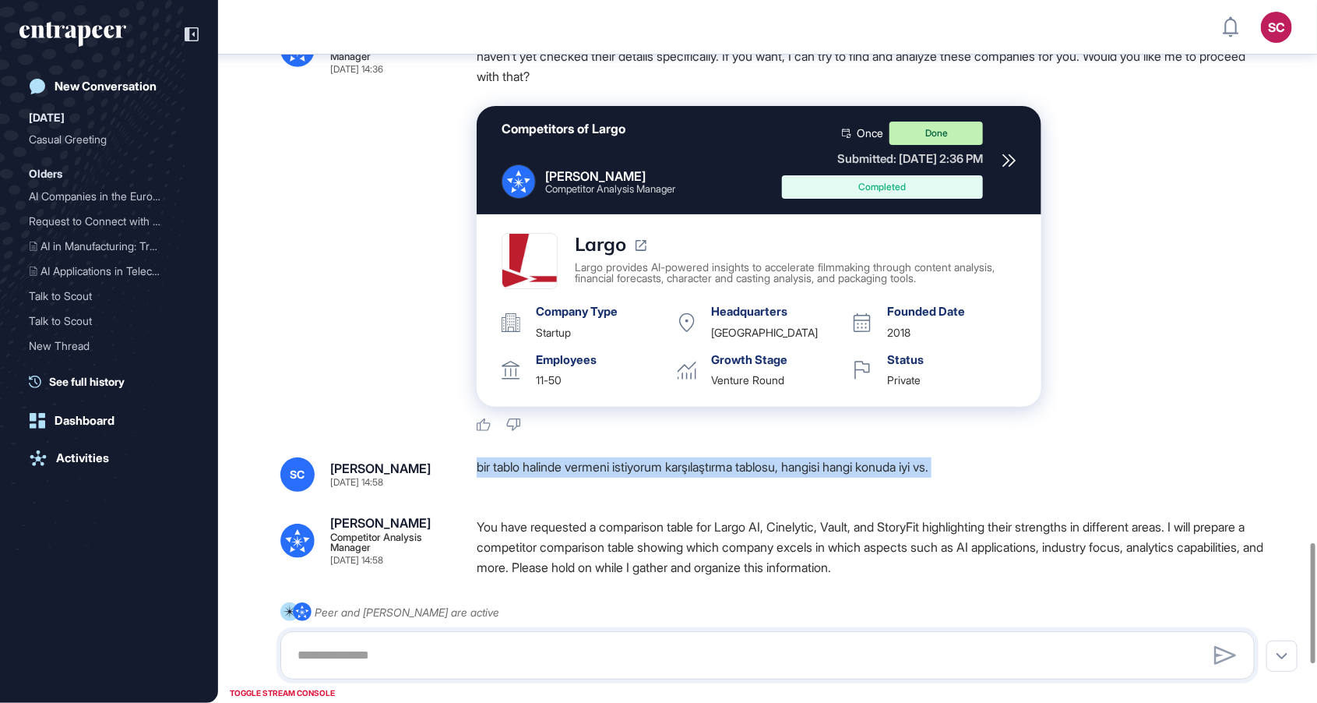
scroll to position [3167, 0]
copy div "bir tablo halinde vermeni istiyorum karşılaştırma tablosu, hangisi hangi konuda…"
